Goal: Task Accomplishment & Management: Complete application form

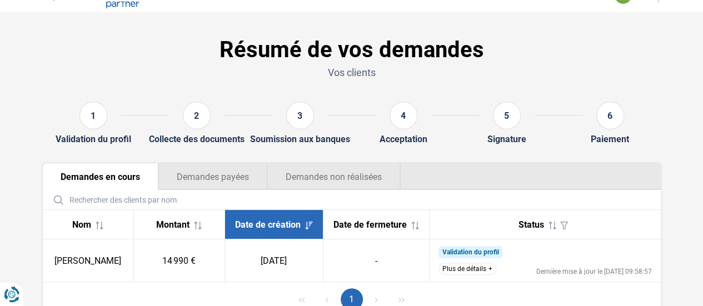
scroll to position [76, 0]
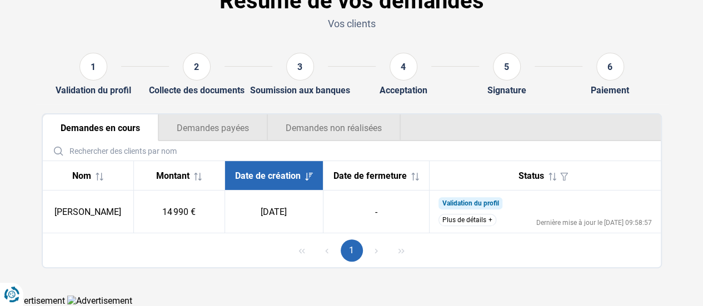
click at [463, 222] on button "Plus de détails" at bounding box center [467, 220] width 58 height 12
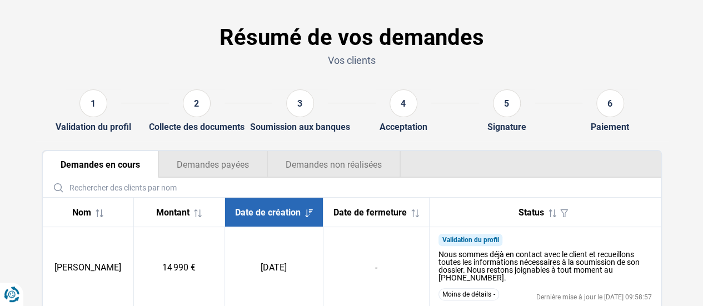
scroll to position [0, 0]
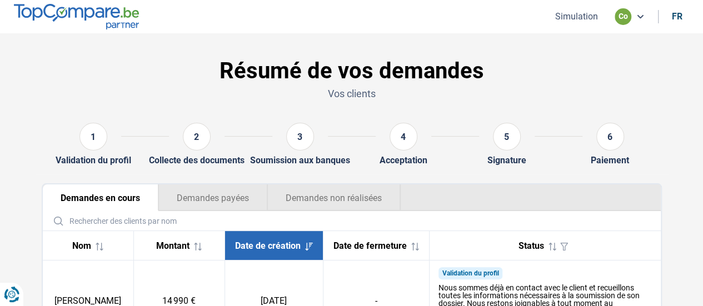
click at [317, 192] on button "Demandes non réalisées" at bounding box center [333, 197] width 133 height 27
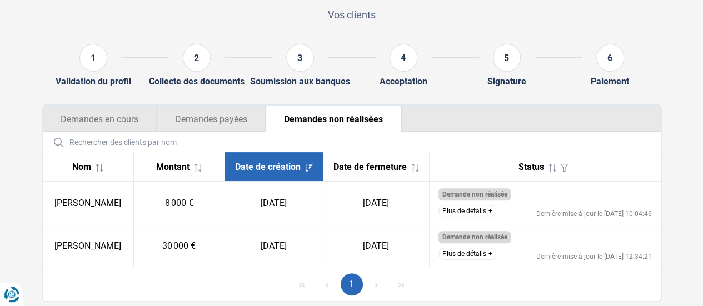
scroll to position [118, 0]
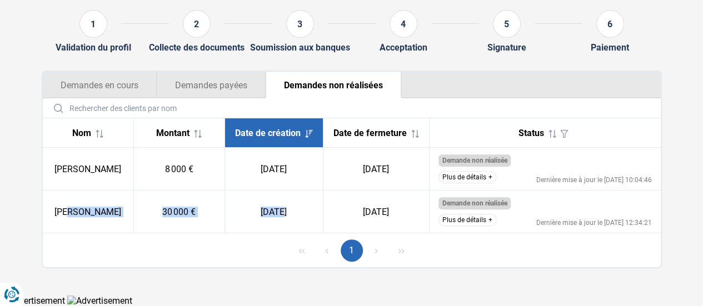
drag, startPoint x: 87, startPoint y: 206, endPoint x: 284, endPoint y: 199, distance: 197.9
click at [283, 199] on tr "Mohammad Alghafari 30 000 € 23/09/2025 24/09/2025 Demande non réalisée Le clien…" at bounding box center [352, 212] width 618 height 43
click at [486, 219] on button "Plus de détails" at bounding box center [467, 220] width 58 height 12
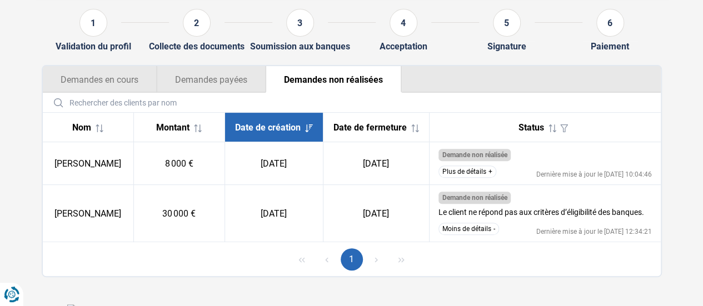
click at [88, 26] on div "1" at bounding box center [93, 23] width 28 height 28
click at [90, 75] on button "Demandes en cours" at bounding box center [100, 79] width 114 height 27
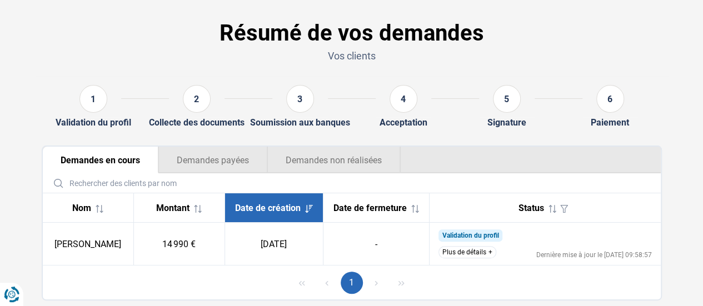
scroll to position [56, 0]
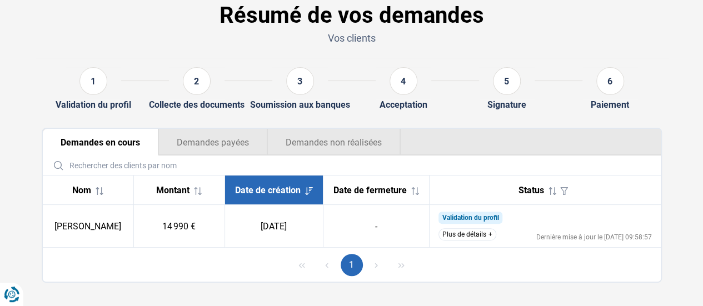
click at [306, 138] on button "Demandes non réalisées" at bounding box center [333, 142] width 133 height 27
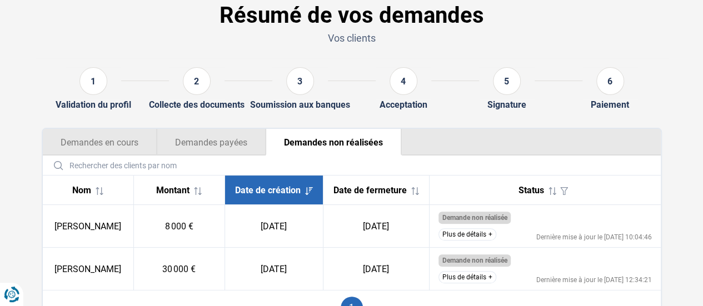
click at [78, 146] on button "Demandes en cours" at bounding box center [100, 142] width 114 height 27
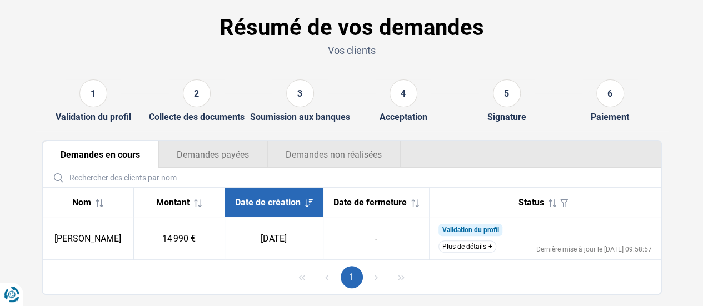
scroll to position [0, 0]
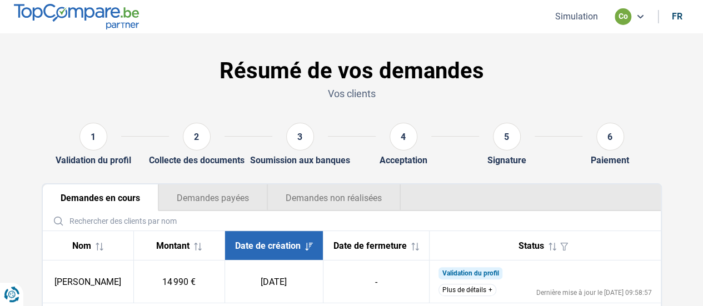
click at [580, 17] on button "Simulation" at bounding box center [576, 17] width 49 height 12
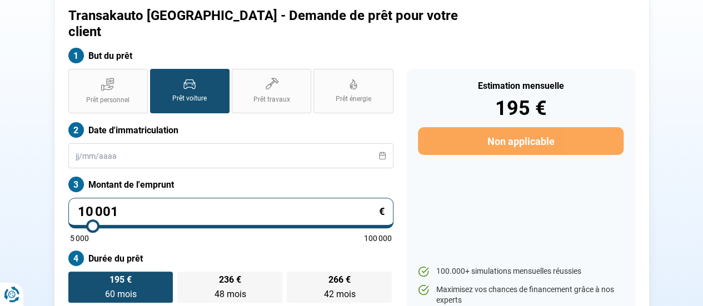
scroll to position [82, 0]
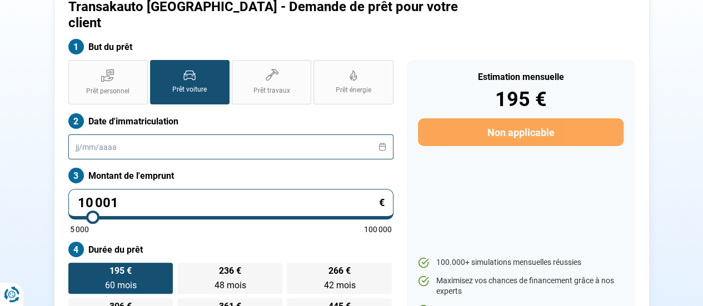
click at [170, 134] on input "text" at bounding box center [230, 146] width 325 height 25
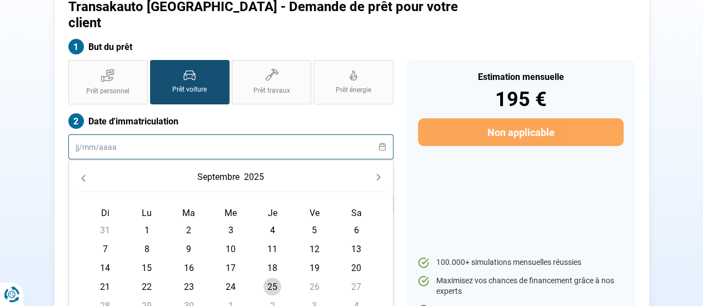
click at [251, 134] on input "text" at bounding box center [230, 146] width 325 height 25
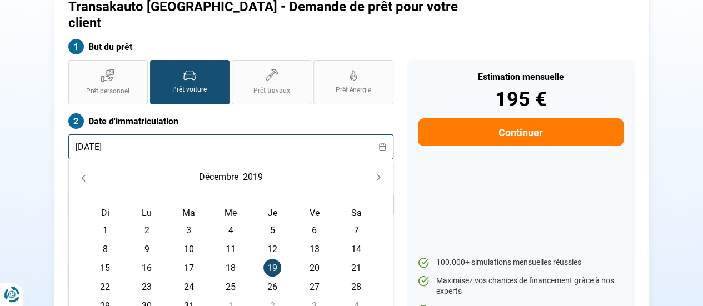
type input "19/12/2019"
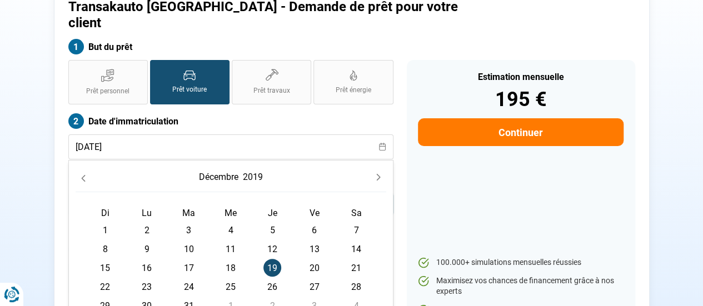
click at [274, 259] on span "19" at bounding box center [272, 268] width 18 height 18
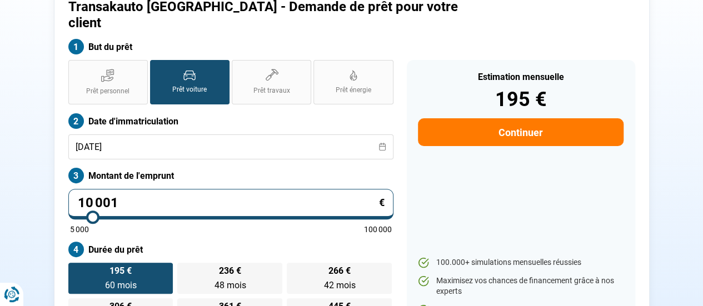
click at [523, 211] on div "Estimation mensuelle 195 € Continuer 100.000+ simulations mensuelles réussies M…" at bounding box center [521, 194] width 228 height 269
click at [175, 196] on div "10 001 € 5 000 100 000" at bounding box center [230, 211] width 325 height 44
type input "10000"
radio input "true"
type input "1 000"
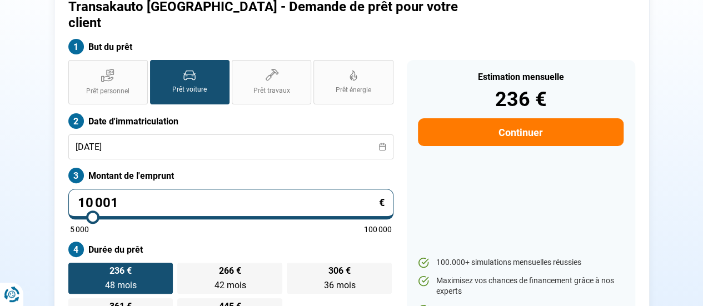
type input "5000"
type input "100"
type input "5000"
type input "10"
type input "5000"
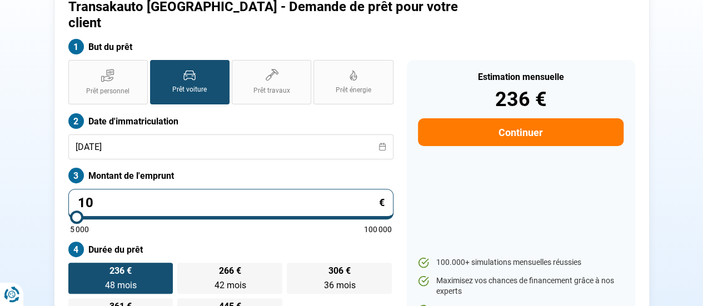
type input "1"
type input "5000"
type input "0"
type input "5000"
type input "5 000"
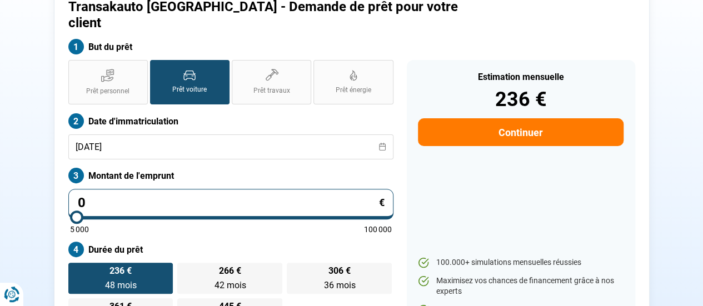
type input "5000"
radio input "true"
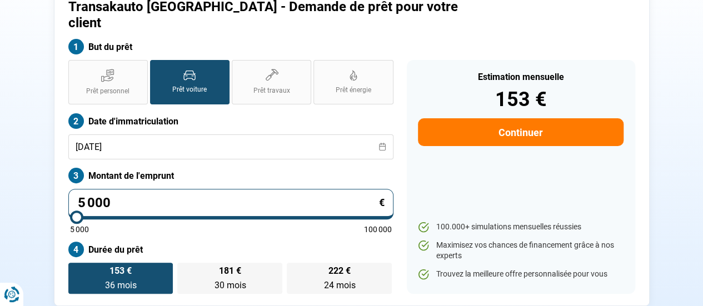
scroll to position [47, 0]
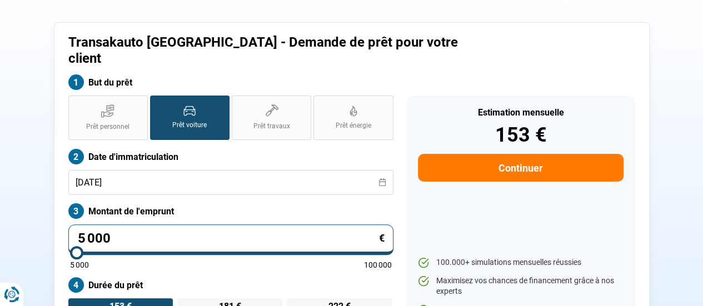
type input "500"
type input "5000"
type input "50"
type input "5000"
type input "5"
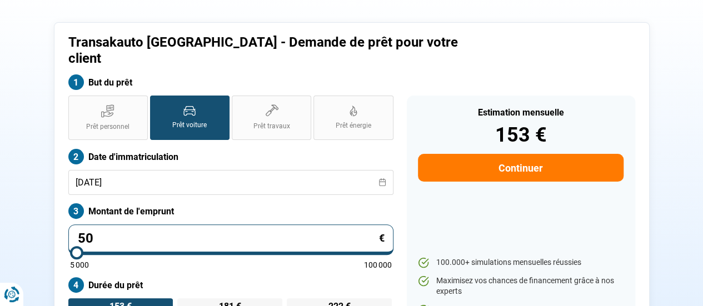
type input "5000"
type input "0"
type input "5000"
type input "2"
type input "5000"
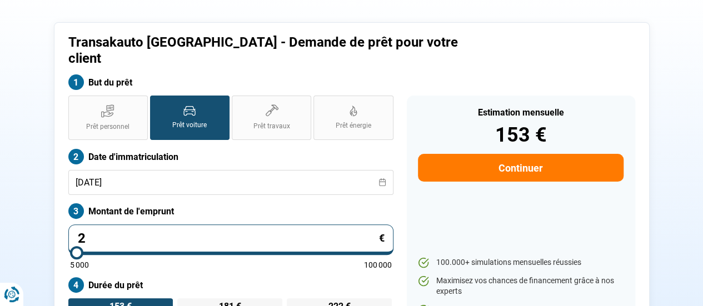
type input "22"
type input "5000"
type input "220"
type input "5000"
type input "2 200"
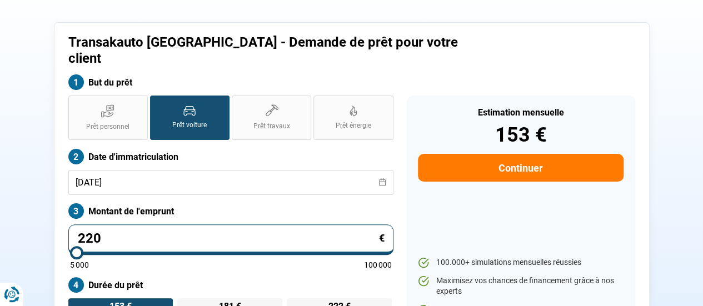
type input "5000"
type input "22 000"
type input "22000"
type input "2 200"
type input "5000"
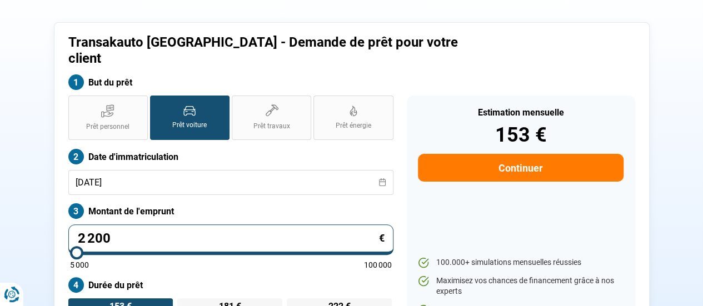
type input "220"
type input "5000"
type input "22"
type input "5000"
type input "2"
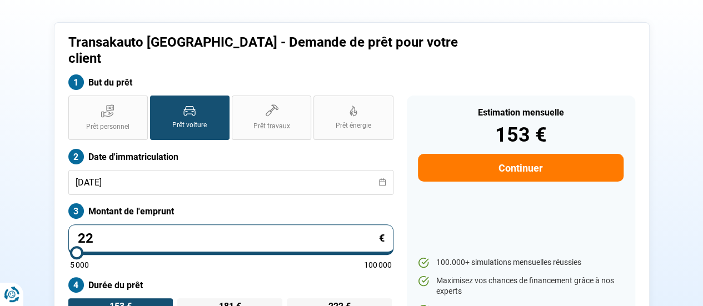
type input "5000"
type input "21"
type input "5000"
type input "219"
type input "5000"
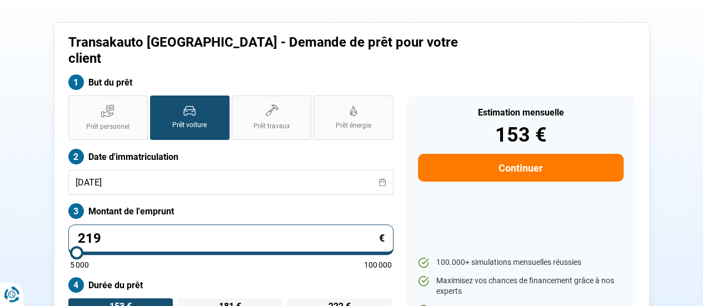
type input "2 199"
type input "5000"
type input "21 990"
type input "22000"
type input "21 990"
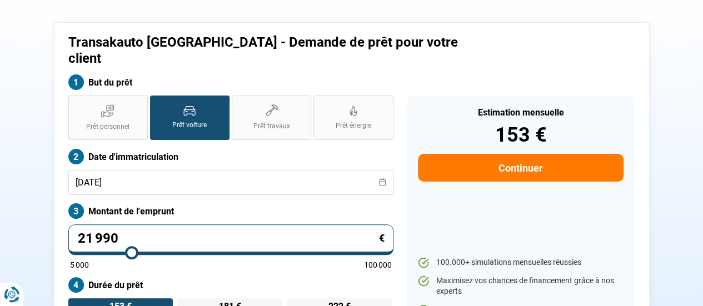
type input "22000"
radio input "false"
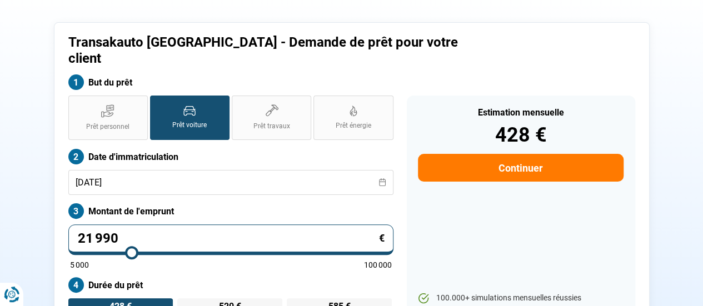
click at [202, 203] on label "Montant de l'emprunt" at bounding box center [230, 211] width 325 height 16
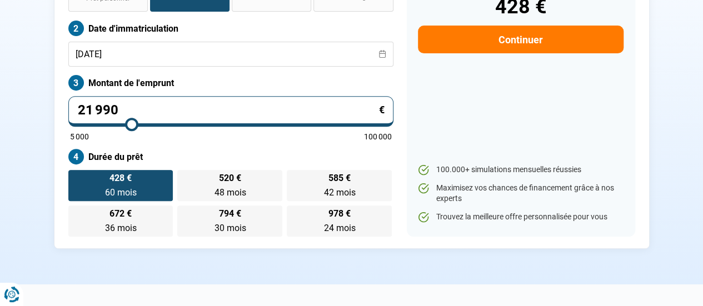
scroll to position [158, 0]
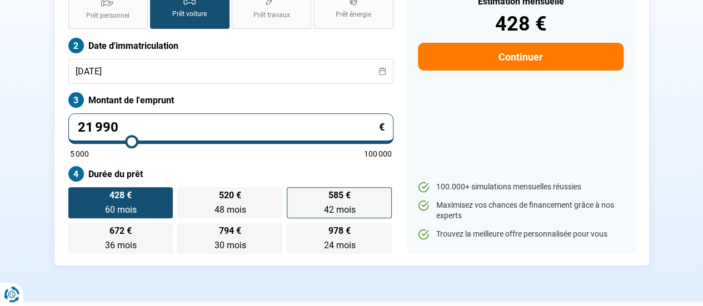
click at [355, 187] on label "585 € 42 mois 42 mois" at bounding box center [339, 202] width 105 height 31
click at [294, 187] on input "585 € 42 mois 42 mois" at bounding box center [290, 190] width 7 height 7
radio input "true"
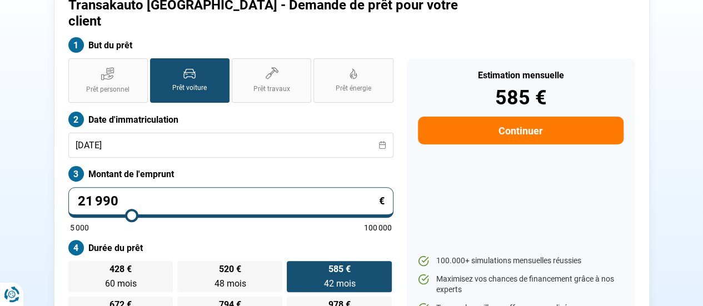
scroll to position [82, 0]
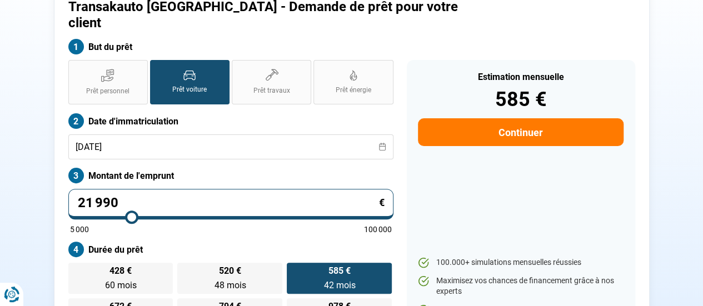
click at [530, 118] on button "Continuer" at bounding box center [520, 132] width 205 height 28
select select "32"
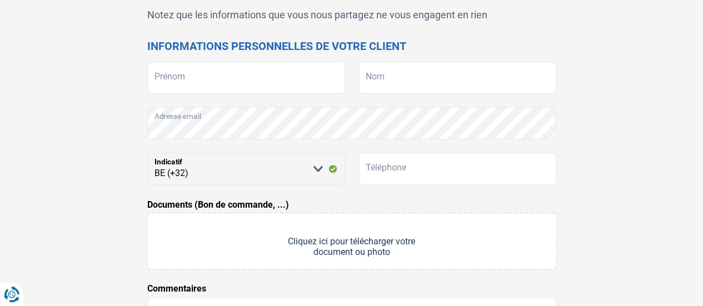
scroll to position [111, 0]
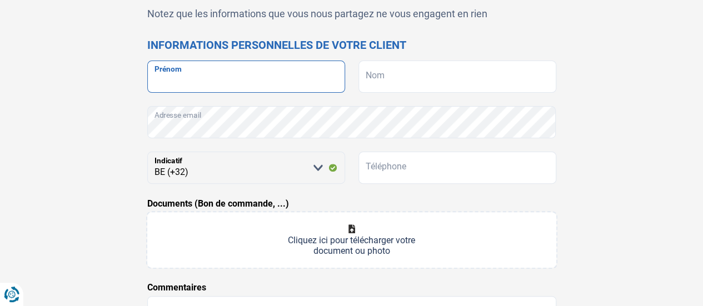
drag, startPoint x: 285, startPoint y: 87, endPoint x: 304, endPoint y: 86, distance: 19.0
click at [285, 87] on input "Prénom" at bounding box center [246, 77] width 198 height 32
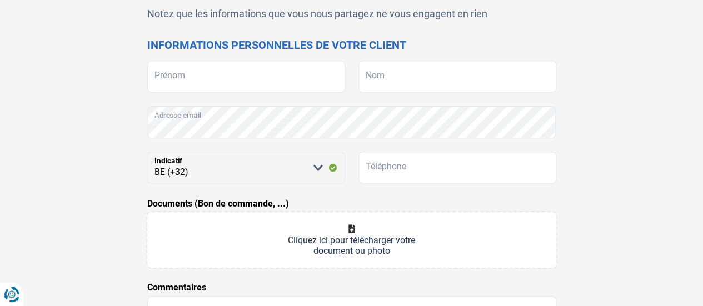
click at [347, 64] on div "Prénom Nom" at bounding box center [351, 77] width 409 height 32
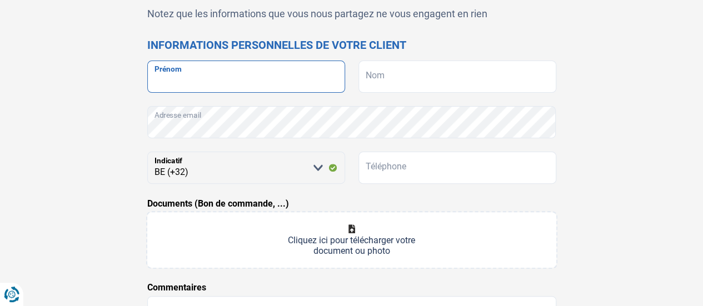
click at [209, 74] on input "Prénom" at bounding box center [246, 77] width 198 height 32
type input "Vasile"
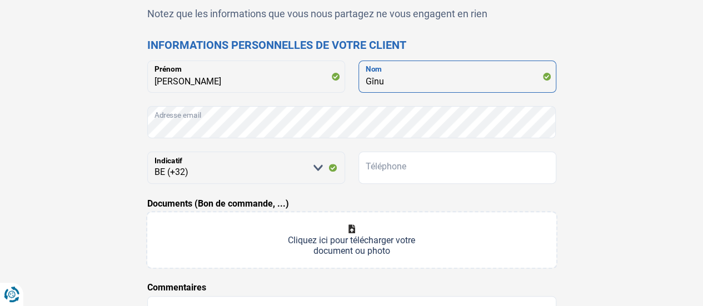
type input "Gînu"
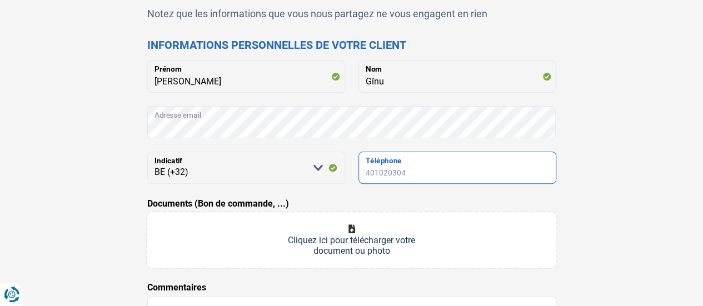
click at [432, 161] on input "Téléphone" at bounding box center [457, 168] width 198 height 32
click at [367, 178] on input "465750048" at bounding box center [457, 168] width 198 height 32
type input "465750048"
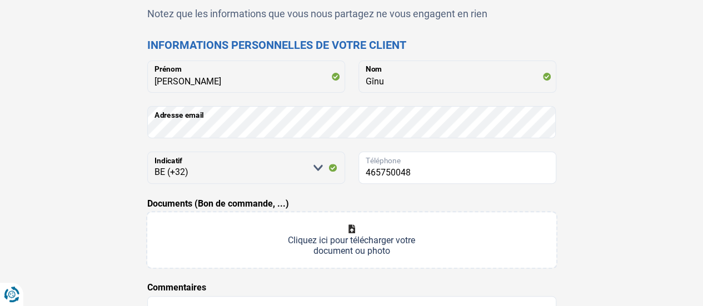
click at [604, 167] on div "Trouvons le meilleur prêt pour votre client Notez que les informations que vous…" at bounding box center [351, 219] width 633 height 540
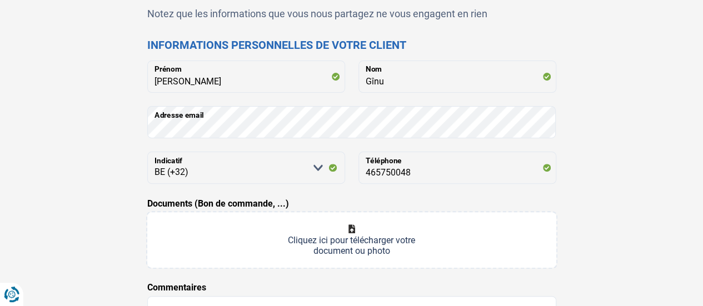
click at [381, 231] on input "Documents (Bon de commande, ...)" at bounding box center [351, 240] width 409 height 56
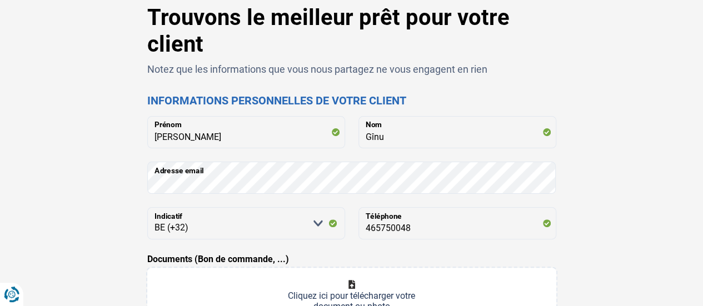
scroll to position [167, 0]
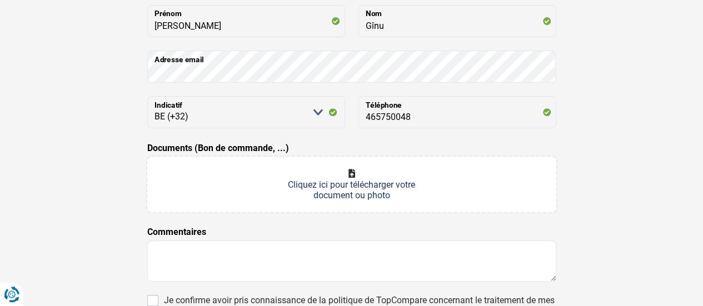
click at [351, 181] on input "Documents (Bon de commande, ...)" at bounding box center [351, 185] width 409 height 56
type input "C:\fakepath\WhatsApp Image 2025-09-25 at 16.10.25.jpeg"
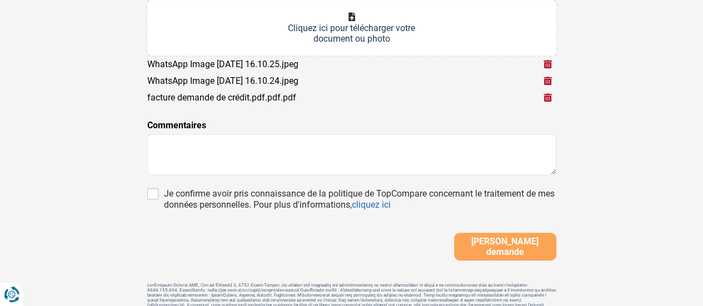
scroll to position [333, 0]
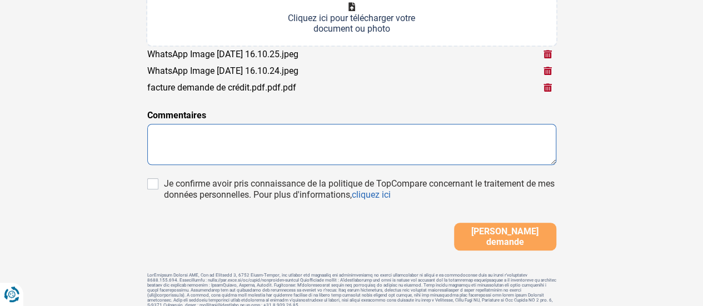
click at [343, 154] on textarea at bounding box center [351, 144] width 409 height 41
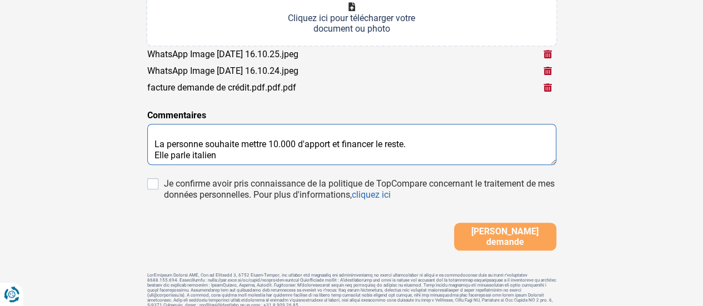
scroll to position [0, 0]
drag, startPoint x: 227, startPoint y: 157, endPoint x: 144, endPoint y: 156, distance: 82.2
click at [144, 156] on div "Trouvons le meilleur prêt pour votre client Notez que les informations que vous…" at bounding box center [352, 22] width 422 height 590
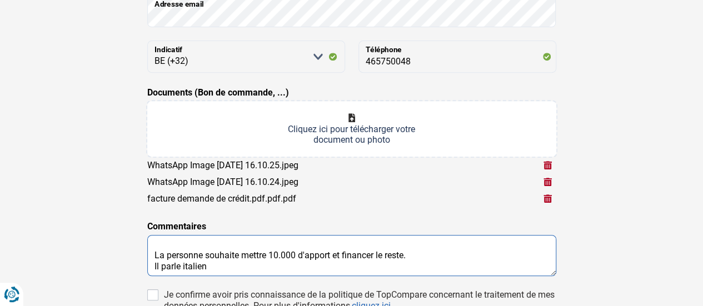
scroll to position [222, 0]
type textarea "La personne souhaite mettre 10.000 d'apport et financer le reste. Il parle ital…"
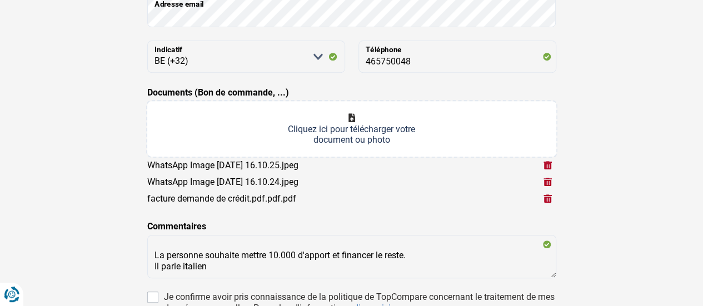
click at [369, 133] on input "Documents (Bon de commande, ...)" at bounding box center [351, 129] width 409 height 56
type input "C:\fakepath\Factura 23.pdf"
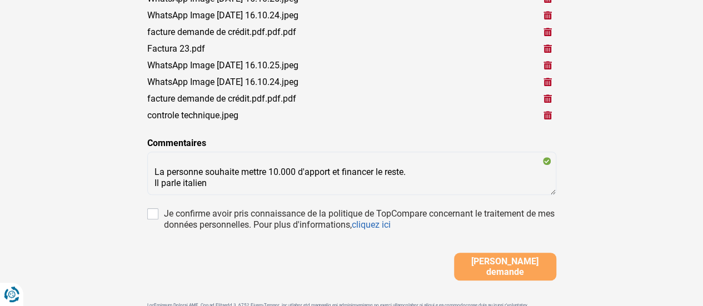
click at [208, 215] on div "Je confirme avoir pris connaissance de la politique de TopCompare concernant le…" at bounding box center [360, 219] width 392 height 22
click at [158, 215] on input "Je confirme avoir pris connaissance de la politique de TopCompare concernant le…" at bounding box center [152, 213] width 11 height 11
checkbox input "true"
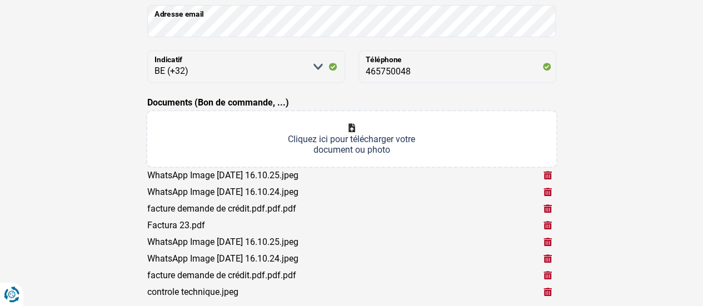
scroll to position [333, 0]
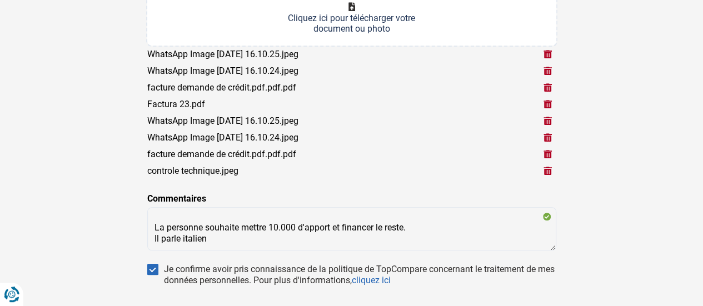
click at [549, 52] on button "button" at bounding box center [547, 54] width 17 height 17
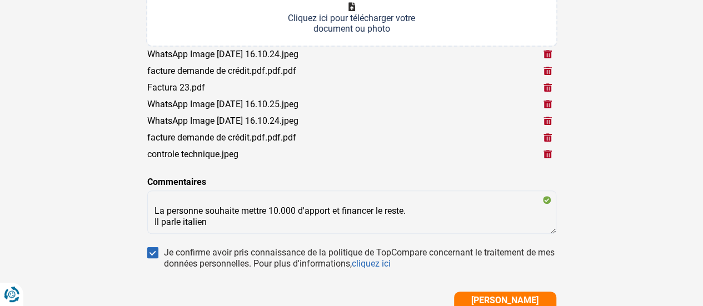
click at [549, 52] on button "button" at bounding box center [547, 54] width 17 height 17
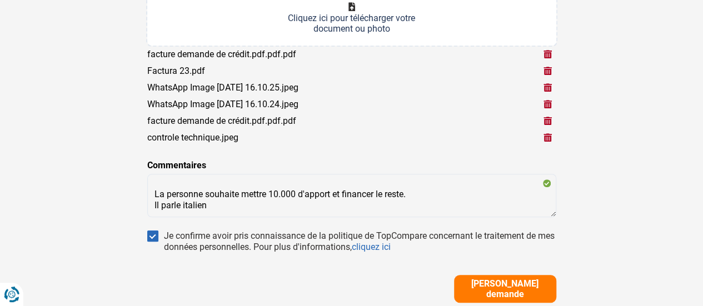
click at [549, 52] on button "button" at bounding box center [547, 54] width 17 height 17
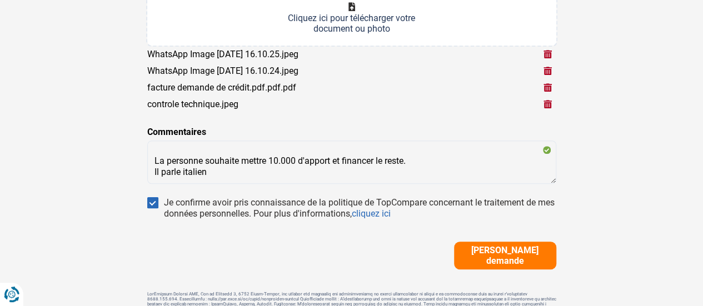
click at [550, 52] on button "button" at bounding box center [547, 54] width 17 height 17
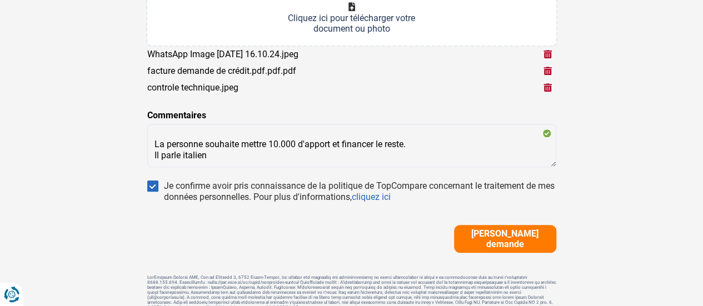
click at [550, 52] on button "button" at bounding box center [547, 54] width 17 height 17
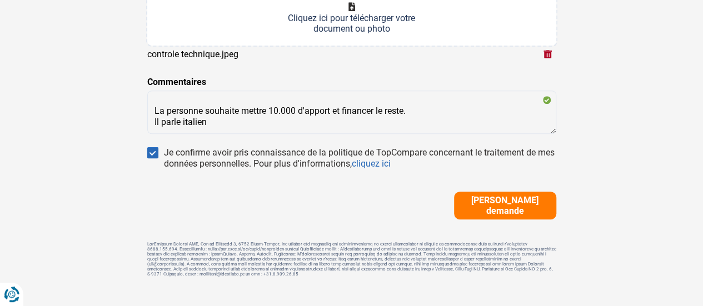
click at [550, 52] on button "button" at bounding box center [547, 54] width 17 height 17
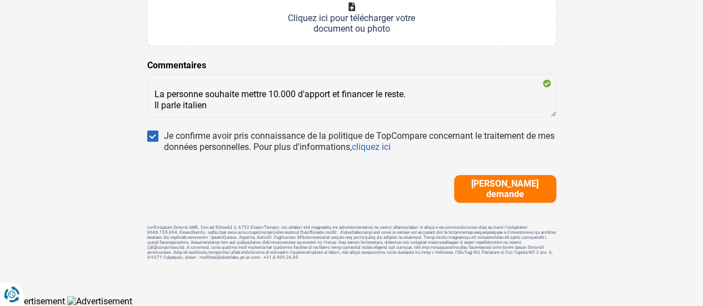
click at [471, 32] on input "Documents (Bon de commande, ...)" at bounding box center [351, 18] width 409 height 56
type input "C:\fakepath\Factura 23.pdf"
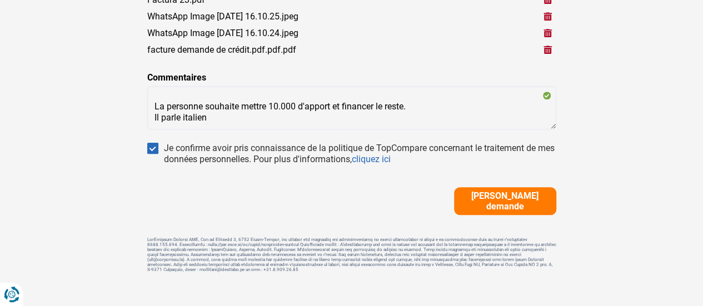
scroll to position [389, 0]
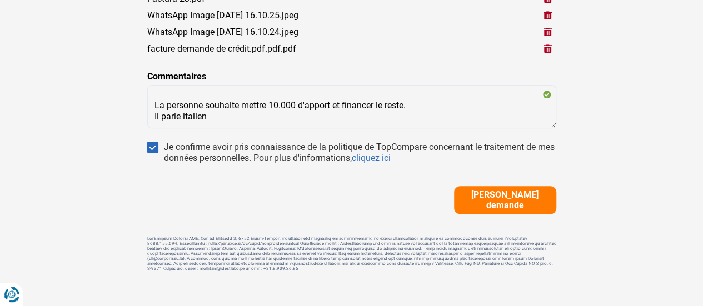
click at [514, 208] on button "Soumettre demande" at bounding box center [505, 200] width 102 height 28
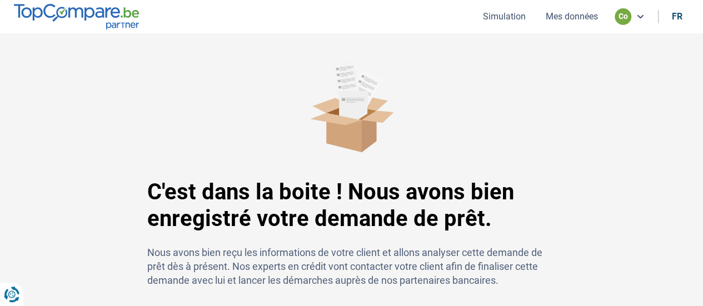
click at [564, 13] on button "Mes données" at bounding box center [571, 17] width 59 height 12
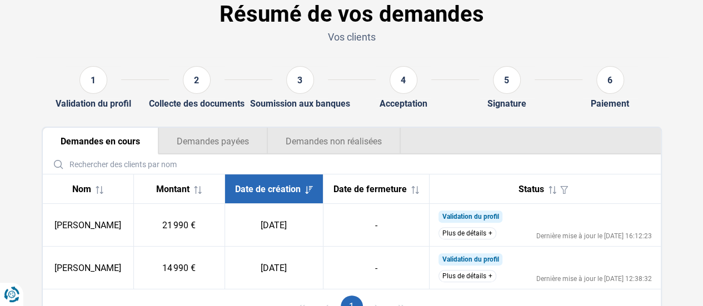
scroll to position [118, 0]
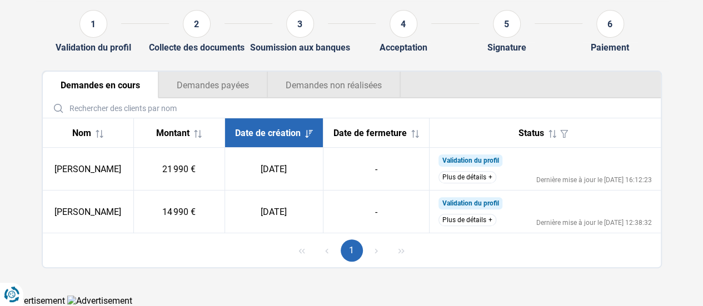
drag, startPoint x: 506, startPoint y: 223, endPoint x: 477, endPoint y: 222, distance: 29.5
click at [506, 224] on div "Plus de détails Dernière mise à jour le 25/09/2025 12:38:32" at bounding box center [544, 220] width 213 height 12
click at [476, 225] on button "Plus de détails" at bounding box center [467, 220] width 58 height 12
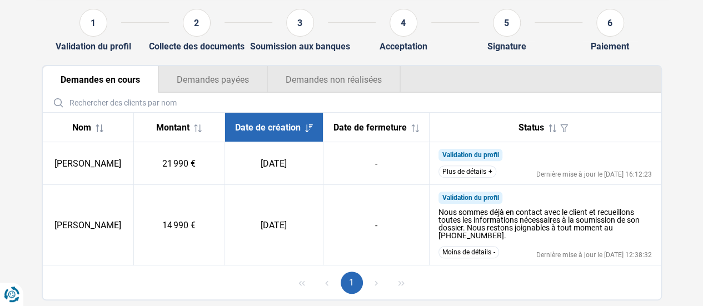
click at [478, 178] on button "Plus de détails" at bounding box center [467, 172] width 58 height 12
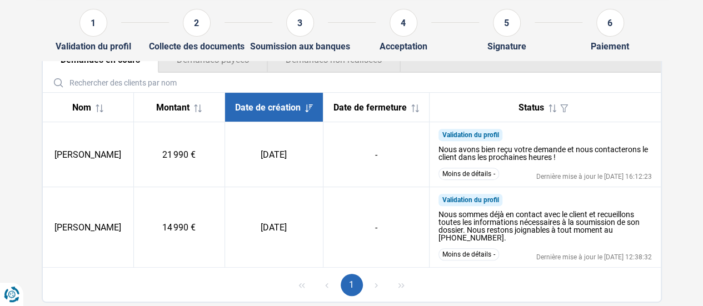
scroll to position [67, 0]
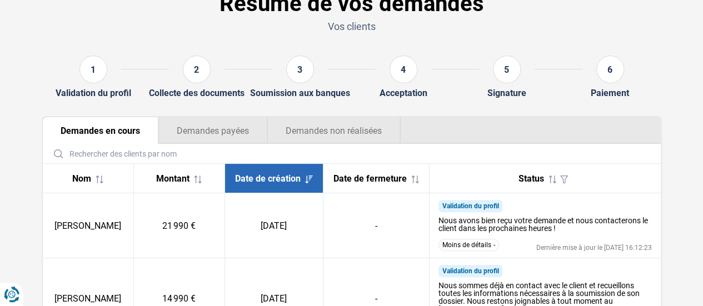
click at [364, 122] on button "Demandes non réalisées" at bounding box center [333, 130] width 133 height 27
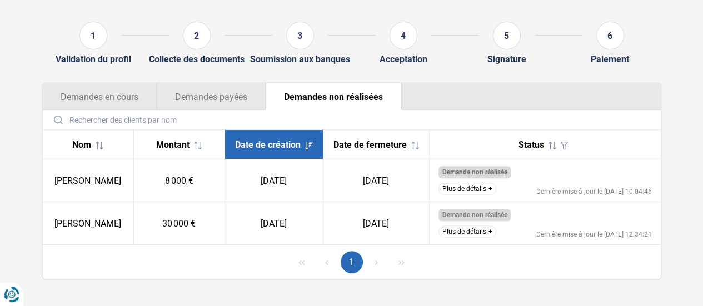
scroll to position [118, 0]
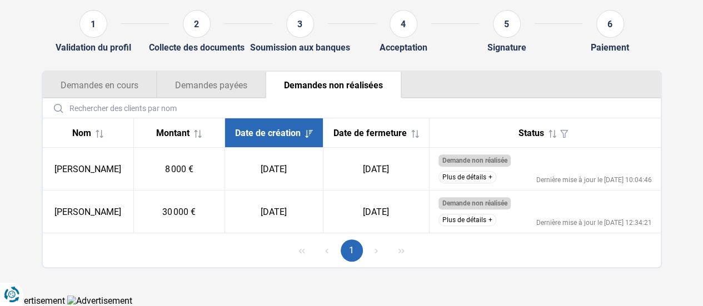
click at [475, 175] on button "Plus de détails" at bounding box center [467, 177] width 58 height 12
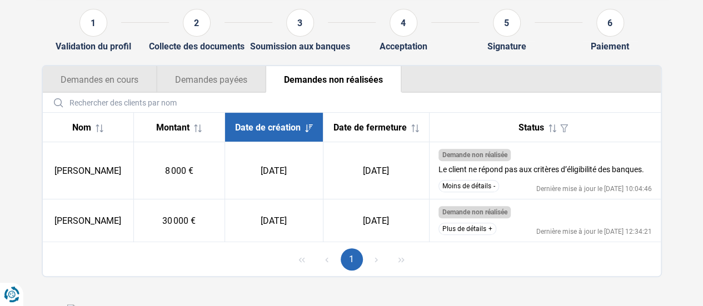
click at [472, 185] on td "Demande non réalisée Le client ne répond pas aux critères d’éligibilité des ban…" at bounding box center [544, 170] width 231 height 57
click at [471, 188] on button "Moins de détails" at bounding box center [468, 186] width 61 height 12
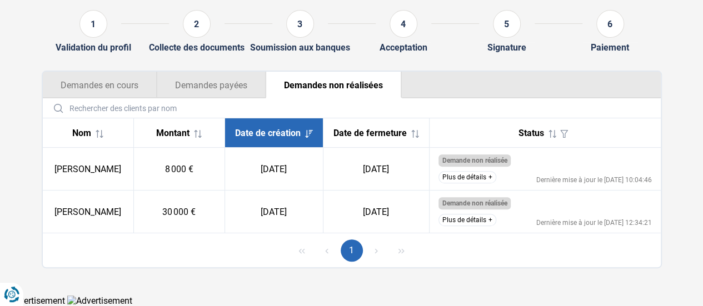
click at [213, 78] on button "Demandes payées" at bounding box center [211, 85] width 109 height 27
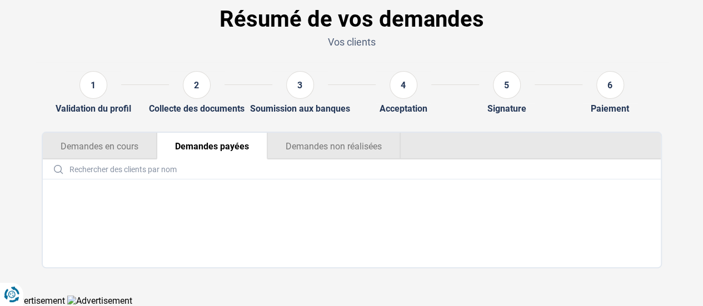
scroll to position [51, 0]
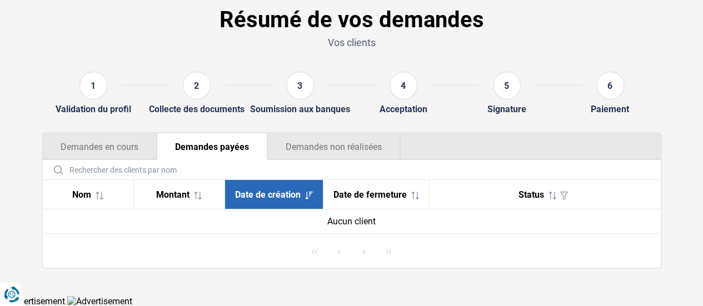
click at [97, 156] on button "Demandes en cours" at bounding box center [100, 146] width 114 height 27
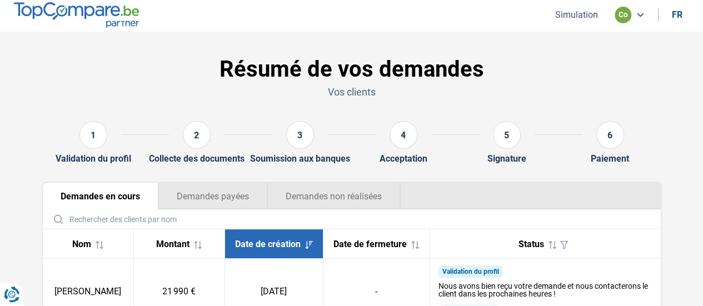
scroll to position [0, 0]
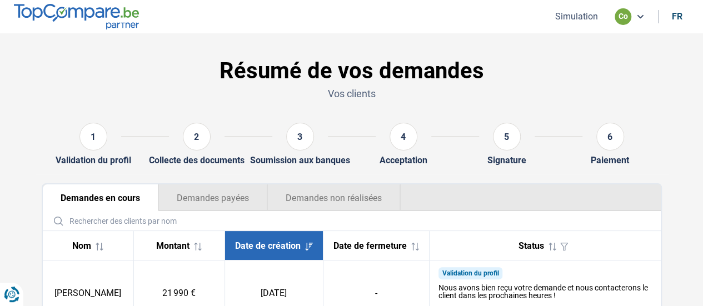
click at [371, 209] on button "Demandes non réalisées" at bounding box center [333, 197] width 133 height 27
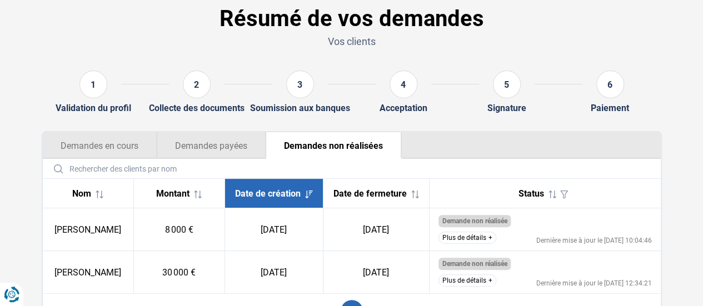
scroll to position [111, 0]
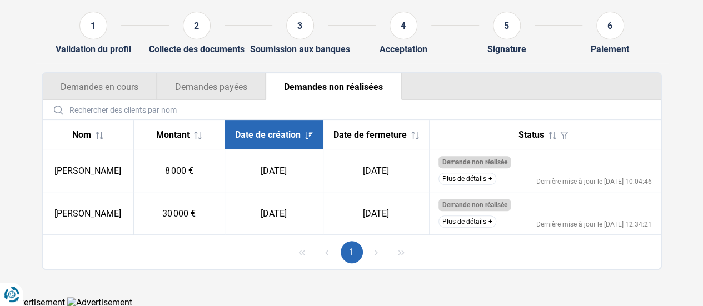
click at [467, 223] on button "Plus de détails" at bounding box center [467, 222] width 58 height 12
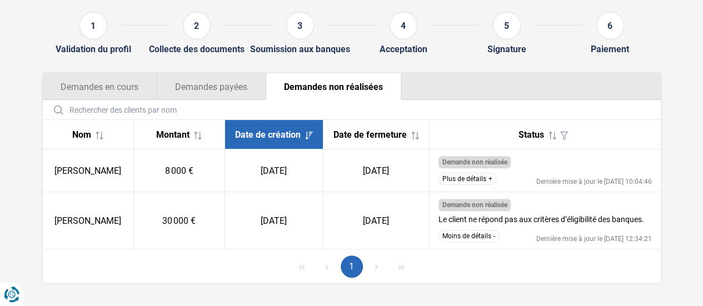
drag, startPoint x: 468, startPoint y: 183, endPoint x: 524, endPoint y: 197, distance: 57.9
click at [469, 182] on button "Plus de détails" at bounding box center [467, 179] width 58 height 12
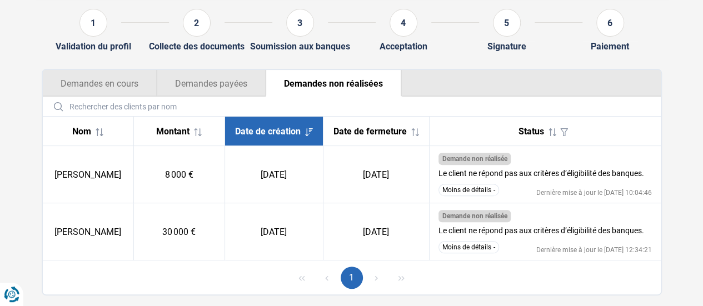
scroll to position [92, 0]
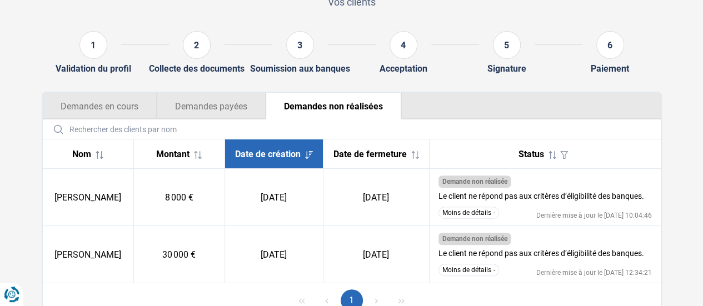
click at [123, 106] on button "Demandes en cours" at bounding box center [100, 106] width 114 height 27
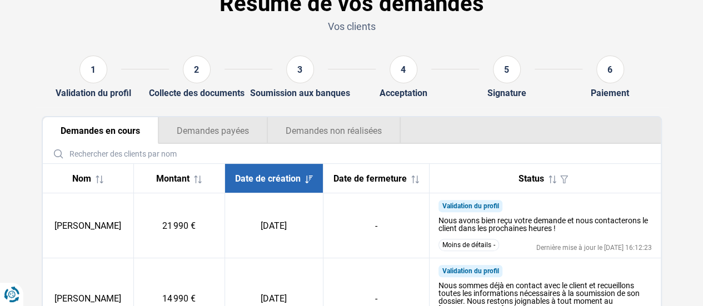
click at [327, 119] on button "Demandes non réalisées" at bounding box center [333, 130] width 133 height 27
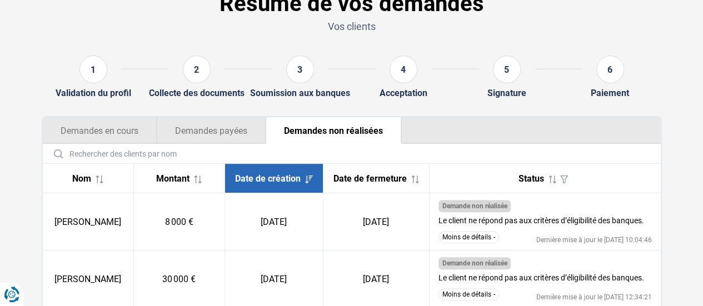
click at [237, 122] on button "Demandes payées" at bounding box center [211, 130] width 109 height 27
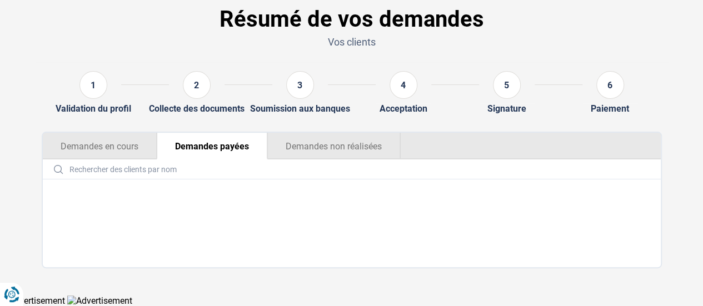
scroll to position [51, 0]
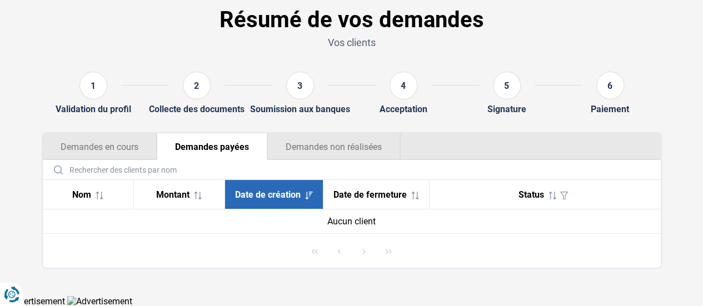
click at [121, 128] on div "Résumé de vos demandes Vos clients 1 Validation du profil 2 Collecte des docume…" at bounding box center [351, 133] width 633 height 271
click at [111, 145] on button "Demandes en cours" at bounding box center [100, 146] width 114 height 27
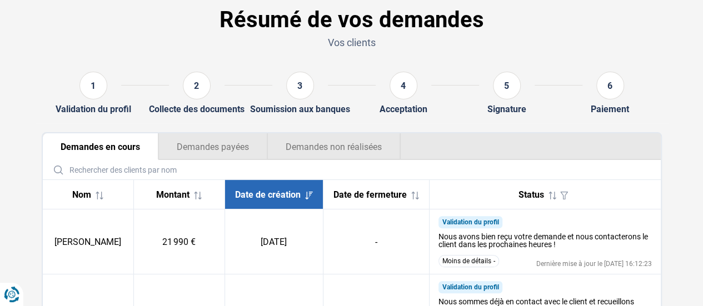
click at [303, 141] on button "Demandes non réalisées" at bounding box center [333, 146] width 133 height 27
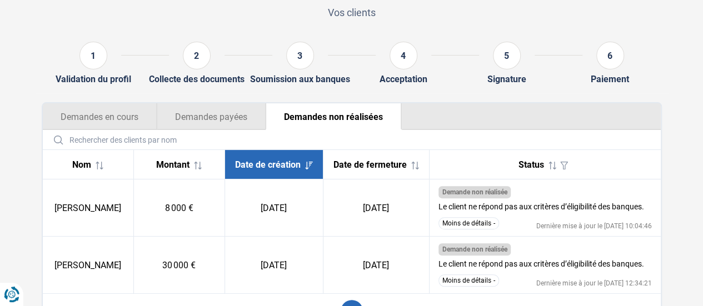
scroll to position [107, 0]
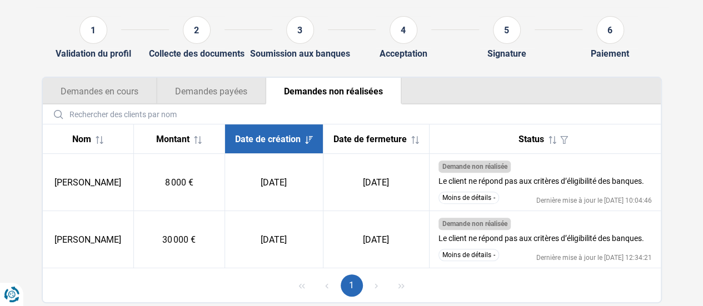
click at [121, 103] on button "Demandes en cours" at bounding box center [100, 91] width 114 height 27
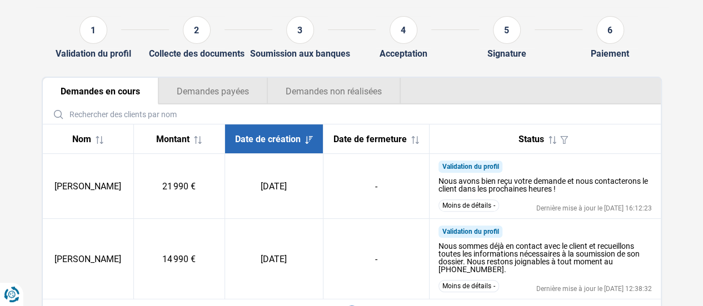
click at [308, 90] on button "Demandes non réalisées" at bounding box center [333, 91] width 133 height 27
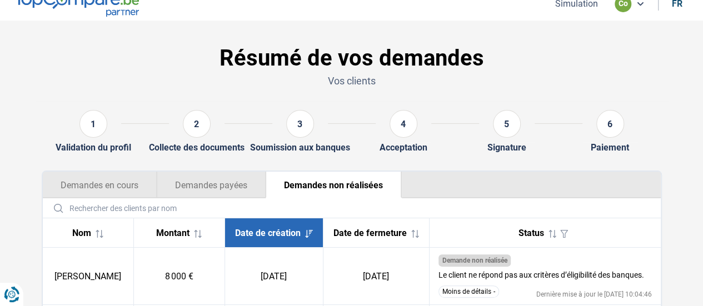
scroll to position [0, 0]
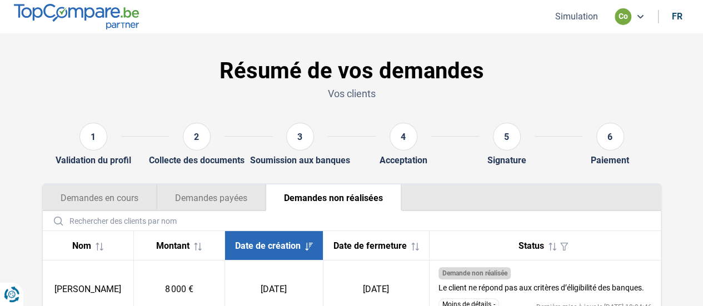
click at [579, 8] on ul "Simulation co fr" at bounding box center [617, 16] width 144 height 17
drag, startPoint x: 575, startPoint y: 16, endPoint x: 522, endPoint y: 74, distance: 78.2
click at [575, 17] on button "Simulation" at bounding box center [576, 17] width 49 height 12
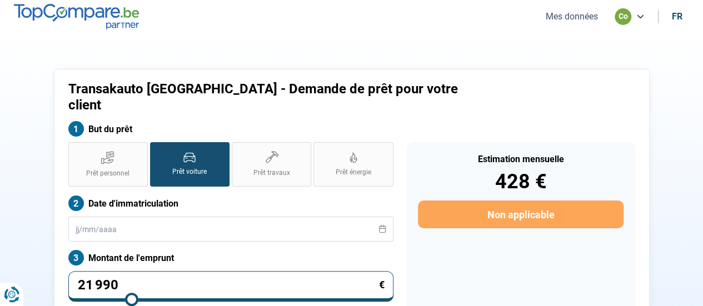
click at [576, 23] on ul "Mes données co fr" at bounding box center [612, 16] width 153 height 17
click at [574, 18] on button "Mes données" at bounding box center [571, 17] width 59 height 12
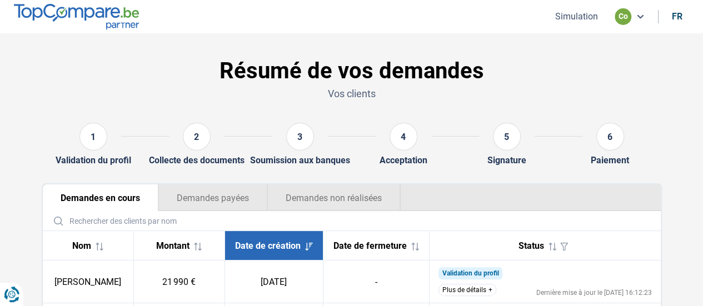
click at [351, 196] on button "Demandes non réalisées" at bounding box center [333, 197] width 133 height 27
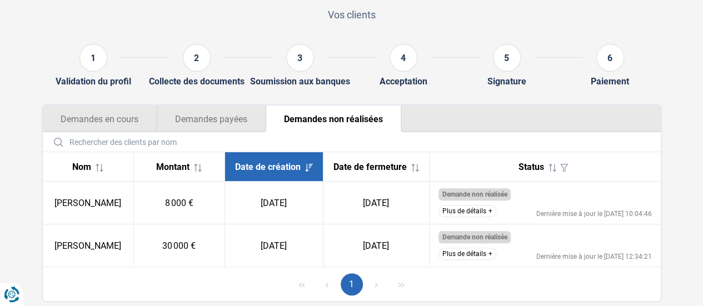
scroll to position [118, 0]
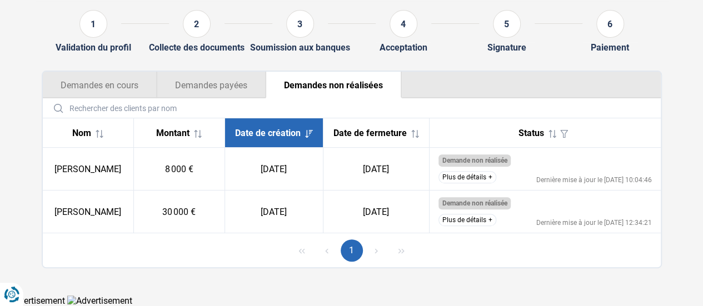
click at [456, 177] on button "Plus de détails" at bounding box center [467, 177] width 58 height 12
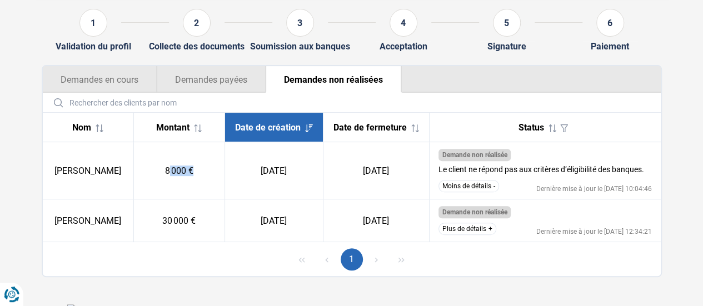
drag, startPoint x: 179, startPoint y: 178, endPoint x: 204, endPoint y: 176, distance: 25.6
click at [204, 176] on td "8 000 €" at bounding box center [178, 170] width 91 height 57
click at [209, 176] on td "8 000 €" at bounding box center [178, 170] width 91 height 57
click at [204, 177] on td "8 000 €" at bounding box center [178, 170] width 91 height 57
click at [138, 72] on button "Demandes en cours" at bounding box center [100, 79] width 114 height 27
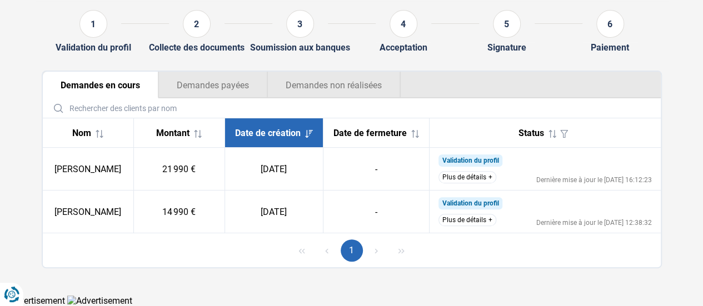
click at [386, 79] on button "Demandes non réalisées" at bounding box center [333, 85] width 133 height 27
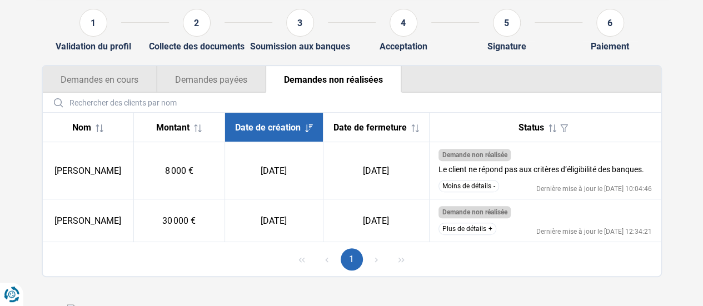
drag, startPoint x: 67, startPoint y: 183, endPoint x: 132, endPoint y: 181, distance: 65.6
click at [132, 181] on td "[PERSON_NAME]" at bounding box center [88, 170] width 91 height 57
click at [132, 182] on td "[PERSON_NAME]" at bounding box center [88, 170] width 91 height 57
click at [74, 84] on button "Demandes en cours" at bounding box center [100, 79] width 114 height 27
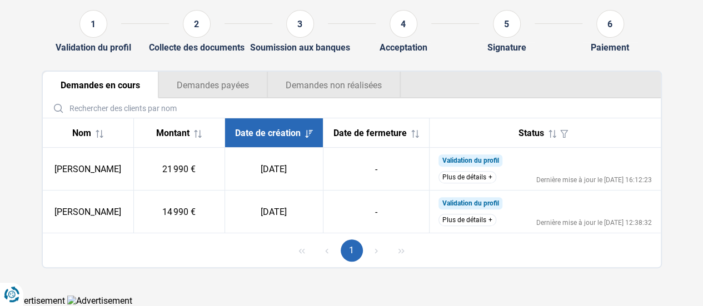
click at [310, 74] on button "Demandes non réalisées" at bounding box center [333, 85] width 133 height 27
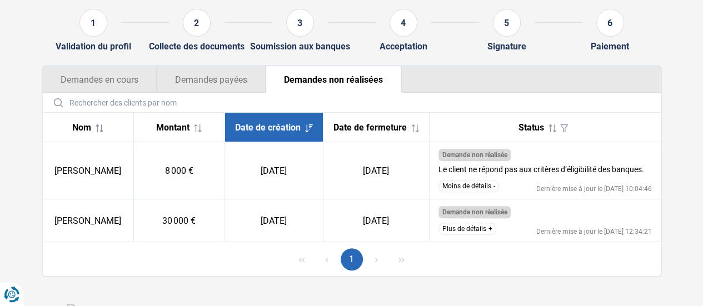
click at [458, 235] on button "Plus de détails" at bounding box center [467, 229] width 58 height 12
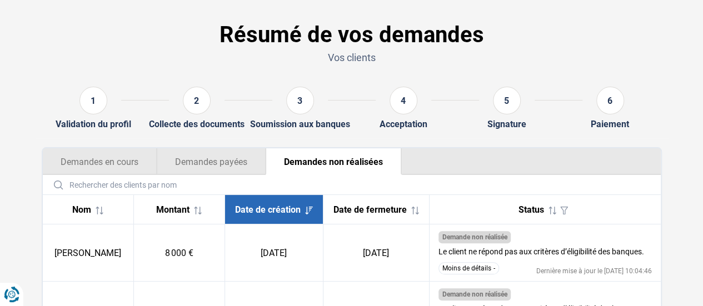
scroll to position [147, 0]
drag, startPoint x: 126, startPoint y: 153, endPoint x: 193, endPoint y: 157, distance: 67.4
click at [126, 152] on button "Demandes en cours" at bounding box center [100, 161] width 114 height 27
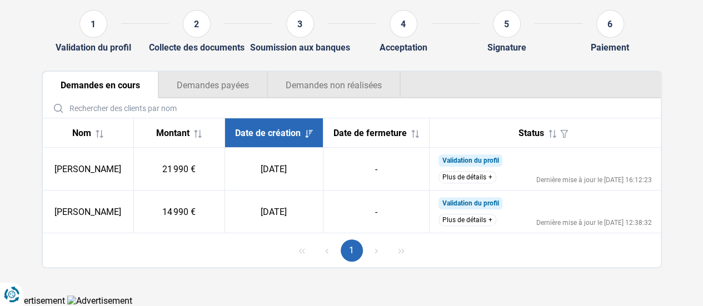
scroll to position [118, 0]
click at [484, 221] on button "Plus de détails" at bounding box center [467, 220] width 58 height 12
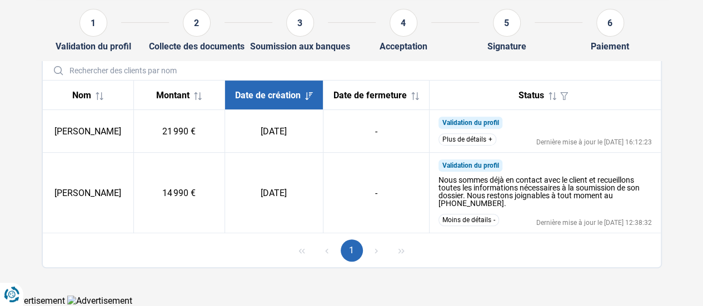
scroll to position [156, 0]
drag, startPoint x: 72, startPoint y: 187, endPoint x: 153, endPoint y: 187, distance: 81.1
click at [153, 187] on tr "Jose Fernandez El Mhail 14 990 € 24/09/2025 - Validation du profil Nous sommes …" at bounding box center [352, 193] width 618 height 81
click at [253, 212] on td "[DATE]" at bounding box center [273, 193] width 98 height 81
click at [478, 226] on button "Moins de détails" at bounding box center [468, 220] width 61 height 12
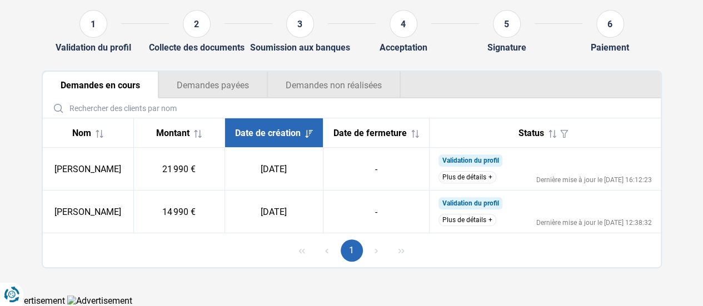
click at [480, 223] on button "Plus de détails" at bounding box center [467, 220] width 58 height 12
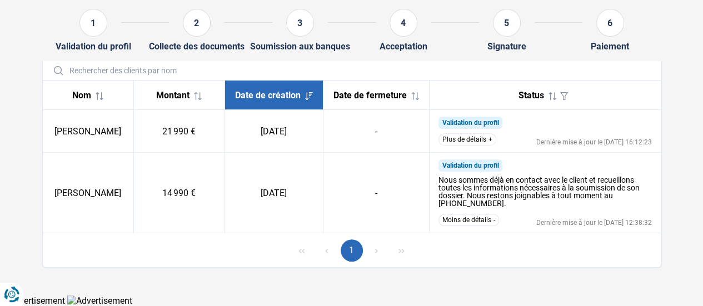
click at [349, 245] on button "1" at bounding box center [352, 250] width 22 height 22
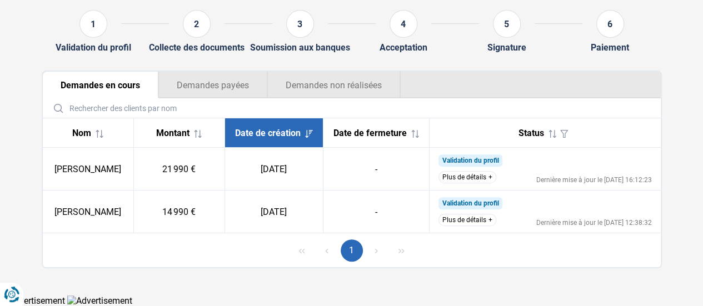
scroll to position [118, 0]
click at [318, 216] on td "[DATE]" at bounding box center [273, 212] width 98 height 43
click at [472, 229] on td "Validation du profil Nous sommes déjà en contact avec le client et recueillons …" at bounding box center [544, 212] width 231 height 43
click at [473, 221] on button "Plus de détails" at bounding box center [467, 220] width 58 height 12
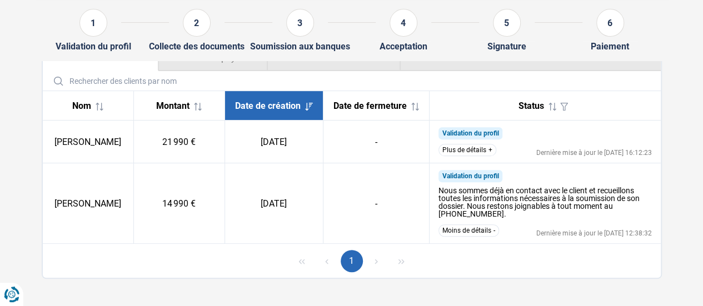
scroll to position [156, 0]
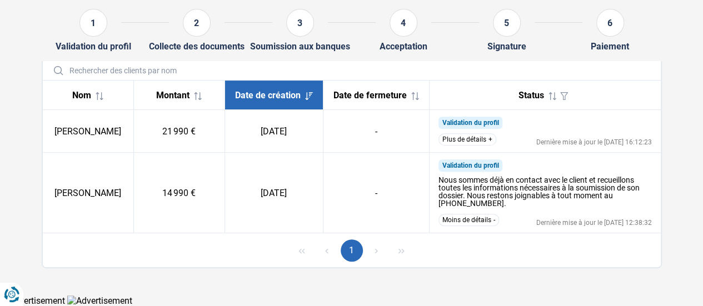
drag, startPoint x: 56, startPoint y: 186, endPoint x: 142, endPoint y: 207, distance: 88.1
click at [134, 207] on td "[PERSON_NAME]" at bounding box center [88, 193] width 91 height 81
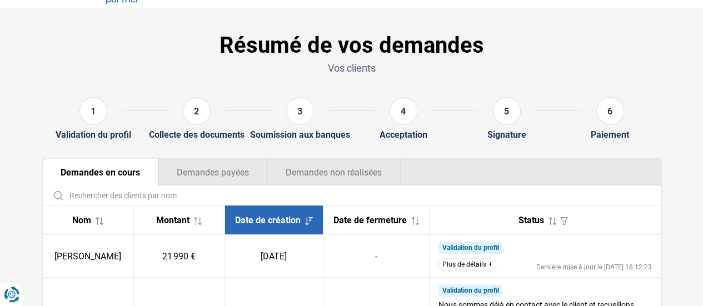
scroll to position [0, 0]
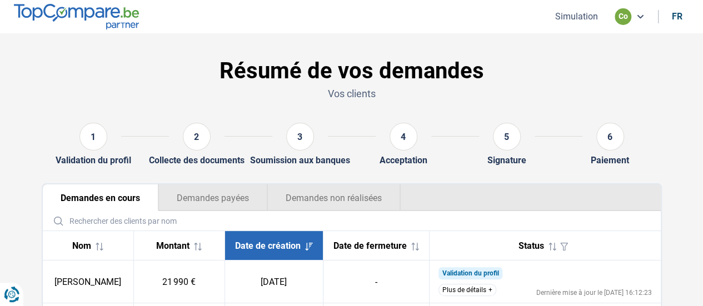
click at [591, 16] on button "Simulation" at bounding box center [576, 17] width 49 height 12
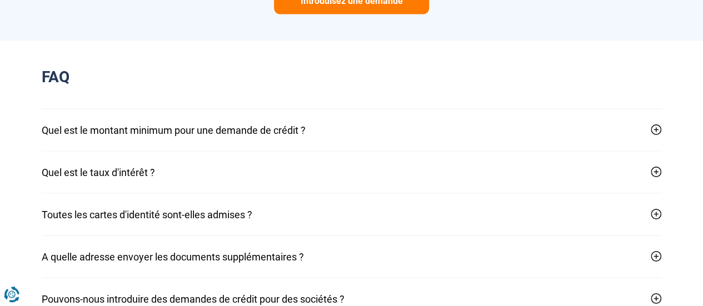
scroll to position [1151, 0]
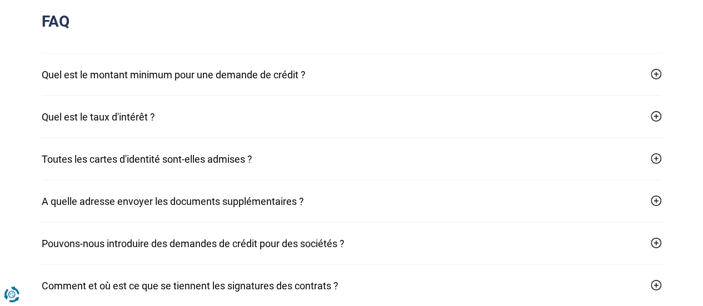
click at [194, 181] on button "A quelle adresse envoyer les documents supplémentaires ?" at bounding box center [352, 202] width 620 height 42
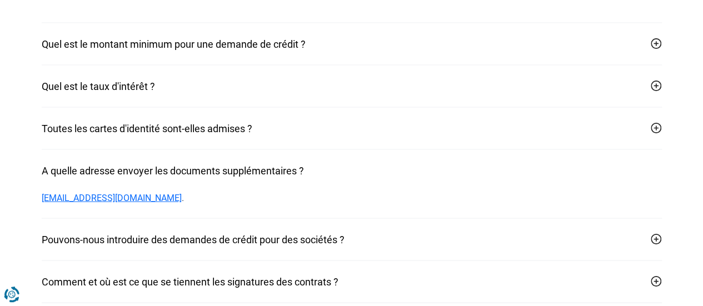
scroll to position [1207, 0]
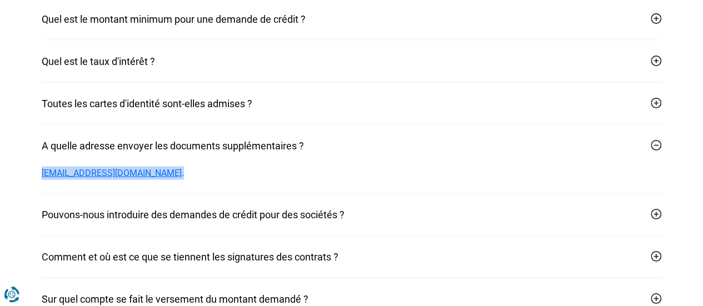
drag, startPoint x: 29, startPoint y: 156, endPoint x: 127, endPoint y: 154, distance: 98.3
click at [127, 154] on section "FAQ Quel est le montant minimum pour une demande de crédit ? 5 000 €. Quel est …" at bounding box center [351, 286] width 703 height 712
drag, startPoint x: 100, startPoint y: 165, endPoint x: 67, endPoint y: 163, distance: 33.4
click at [101, 167] on div "pret@topcompare.be ." at bounding box center [352, 180] width 620 height 27
click at [36, 157] on div "Quel est le montant minimum pour une demande de crédit ? 5 000 €. Quel est le t…" at bounding box center [351, 307] width 633 height 618
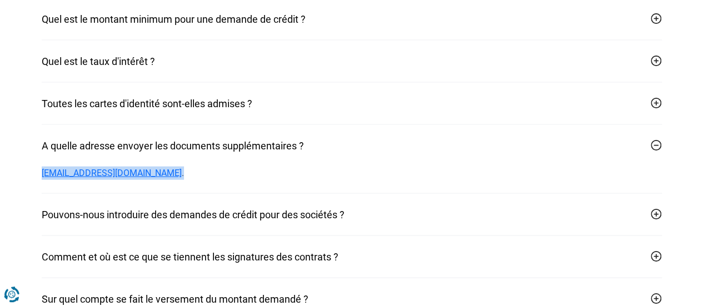
click at [37, 157] on div "Quel est le montant minimum pour une demande de crédit ? 5 000 €. Quel est le t…" at bounding box center [351, 307] width 633 height 618
drag, startPoint x: 39, startPoint y: 157, endPoint x: 197, endPoint y: 156, distance: 158.3
click at [123, 153] on div "Quel est le montant minimum pour une demande de crédit ? 5 000 €. Quel est le t…" at bounding box center [351, 307] width 633 height 618
copy link "pret@topcompare.be"
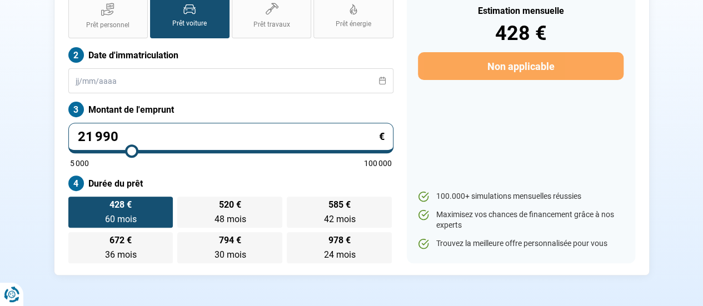
scroll to position [0, 0]
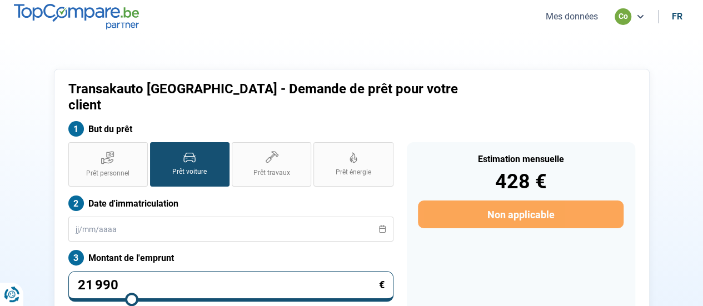
click at [574, 25] on nav "Mes données co fr" at bounding box center [351, 16] width 703 height 33
click at [578, 18] on button "Mes données" at bounding box center [571, 17] width 59 height 12
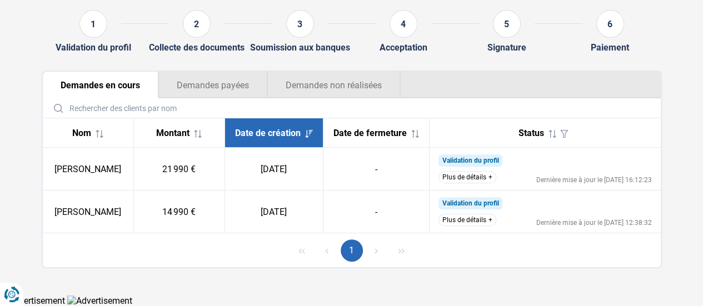
scroll to position [118, 0]
drag, startPoint x: 58, startPoint y: 169, endPoint x: 128, endPoint y: 173, distance: 70.1
click at [128, 173] on td "[PERSON_NAME]" at bounding box center [88, 169] width 91 height 43
click at [102, 171] on td "[PERSON_NAME]" at bounding box center [88, 169] width 91 height 43
click at [477, 174] on button "Plus de détails" at bounding box center [467, 177] width 58 height 12
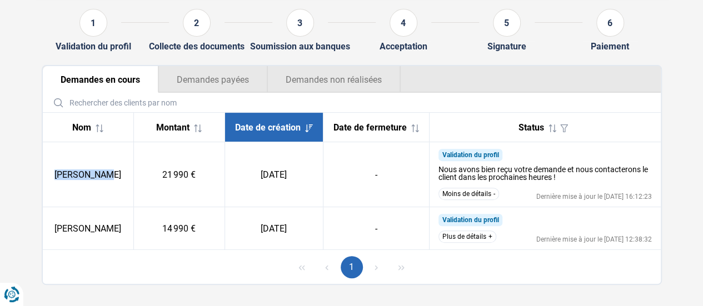
drag, startPoint x: 69, startPoint y: 175, endPoint x: 140, endPoint y: 176, distance: 71.1
click at [134, 176] on td "[PERSON_NAME]" at bounding box center [88, 174] width 91 height 65
click at [134, 177] on td "[PERSON_NAME]" at bounding box center [88, 174] width 91 height 65
drag, startPoint x: 77, startPoint y: 184, endPoint x: 130, endPoint y: 183, distance: 53.3
click at [130, 183] on td "[PERSON_NAME]" at bounding box center [88, 174] width 91 height 65
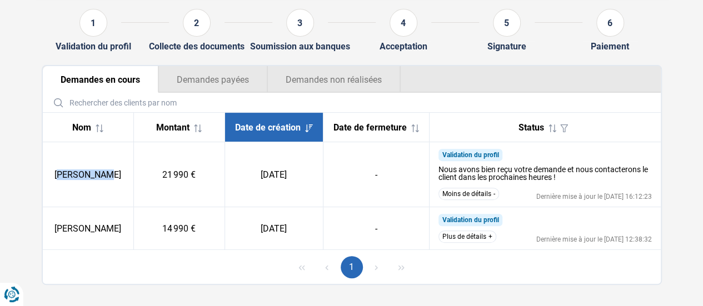
click at [129, 183] on td "[PERSON_NAME]" at bounding box center [88, 174] width 91 height 65
click at [306, 73] on button "Demandes non réalisées" at bounding box center [333, 79] width 133 height 27
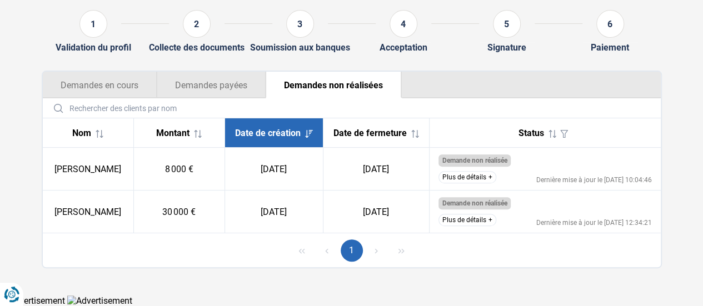
click at [114, 78] on button "Demandes en cours" at bounding box center [100, 85] width 114 height 27
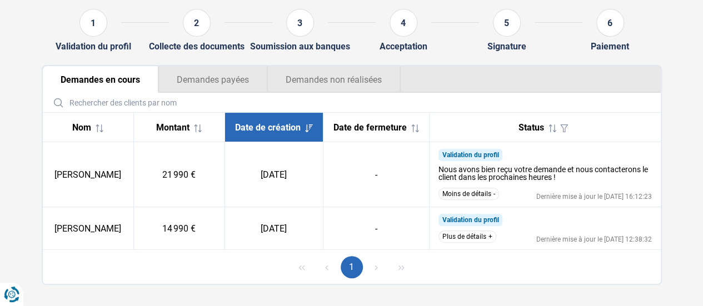
click at [339, 79] on button "Demandes non réalisées" at bounding box center [333, 79] width 133 height 27
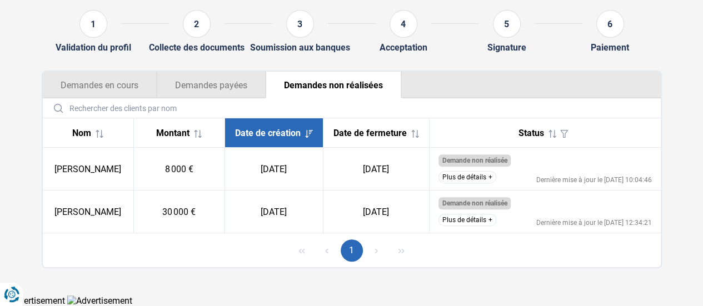
click at [114, 72] on button "Demandes en cours" at bounding box center [100, 85] width 114 height 27
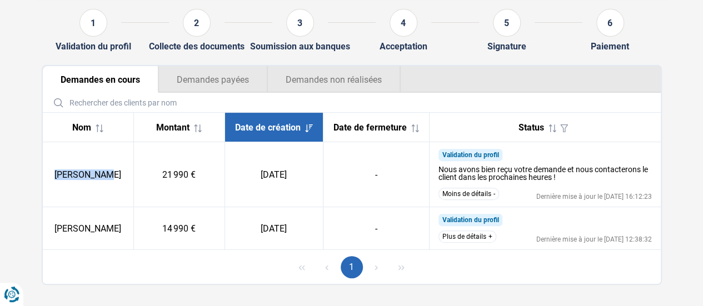
drag, startPoint x: 65, startPoint y: 178, endPoint x: 115, endPoint y: 181, distance: 50.0
click at [115, 181] on td "[PERSON_NAME]" at bounding box center [88, 174] width 91 height 65
click at [188, 194] on td "21 990 €" at bounding box center [178, 174] width 91 height 65
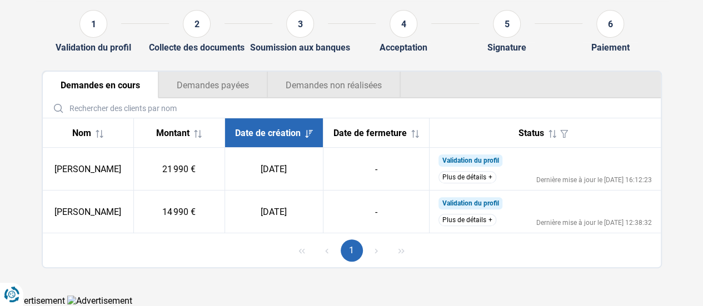
scroll to position [118, 0]
drag, startPoint x: 464, startPoint y: 176, endPoint x: 478, endPoint y: 177, distance: 13.9
click at [464, 176] on button "Plus de détails" at bounding box center [467, 177] width 58 height 12
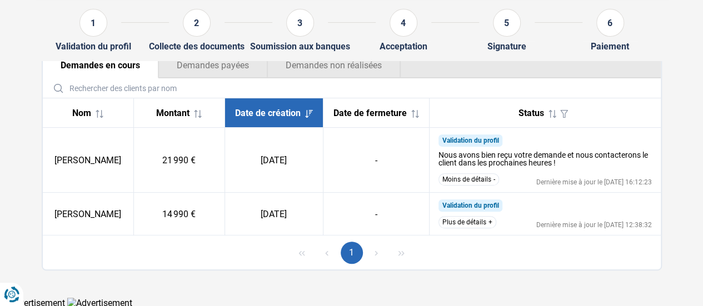
scroll to position [141, 0]
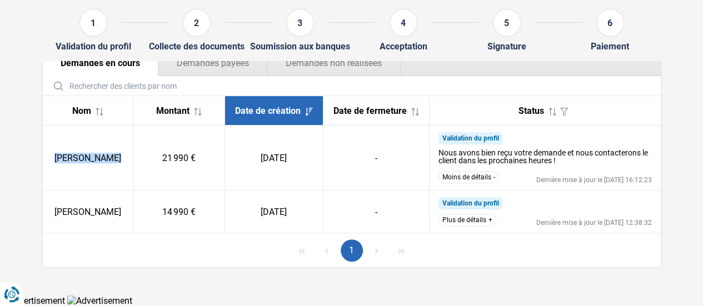
drag, startPoint x: 76, startPoint y: 158, endPoint x: 168, endPoint y: 163, distance: 92.9
click at [168, 163] on tr "Vasile Gînu 21 990 € 25/09/2025 - Validation du profil Nous avons bien reçu vot…" at bounding box center [352, 158] width 618 height 65
click at [169, 163] on td "21 990 €" at bounding box center [178, 158] width 91 height 65
click at [552, 111] on icon at bounding box center [552, 112] width 8 height 8
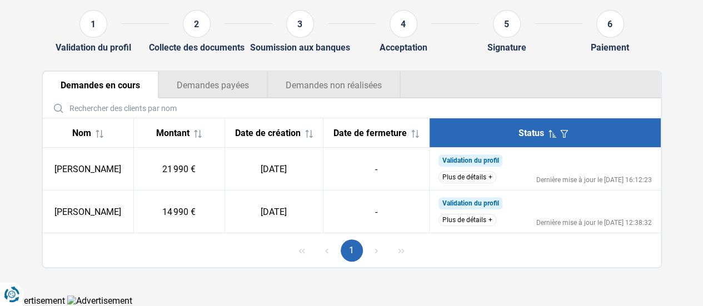
scroll to position [118, 0]
click at [554, 132] on icon at bounding box center [552, 134] width 8 height 8
drag, startPoint x: 78, startPoint y: 171, endPoint x: 122, endPoint y: 170, distance: 44.4
click at [122, 170] on td "[PERSON_NAME]" at bounding box center [88, 169] width 91 height 43
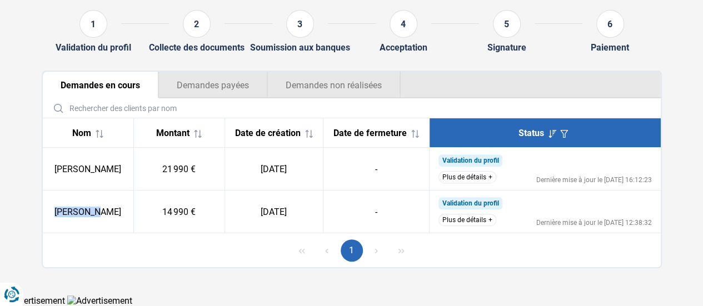
drag, startPoint x: 59, startPoint y: 203, endPoint x: 99, endPoint y: 208, distance: 40.9
click at [99, 208] on td "[PERSON_NAME]" at bounding box center [88, 212] width 91 height 43
click at [476, 218] on button "Plus de détails" at bounding box center [467, 220] width 58 height 12
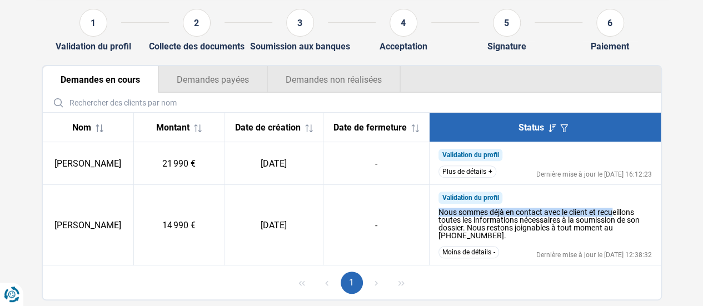
drag, startPoint x: 439, startPoint y: 218, endPoint x: 614, endPoint y: 216, distance: 175.0
click at [614, 216] on div "Nous sommes déjà en contact avec le client et recueillons toutes les informatio…" at bounding box center [544, 223] width 213 height 31
click at [584, 227] on div "Nous sommes déjà en contact avec le client et recueillons toutes les informatio…" at bounding box center [544, 223] width 213 height 31
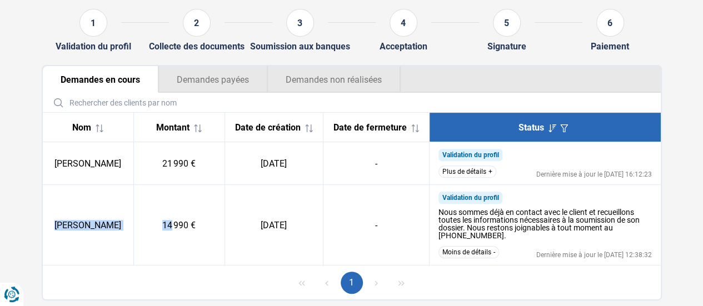
drag, startPoint x: 53, startPoint y: 222, endPoint x: 185, endPoint y: 244, distance: 133.6
click at [185, 244] on tr "Jose Fernandez El Mhail 14 990 € 24/09/2025 - Validation du profil Nous sommes …" at bounding box center [352, 225] width 618 height 81
click at [191, 245] on td "14 990 €" at bounding box center [178, 225] width 91 height 81
click at [347, 74] on button "Demandes non réalisées" at bounding box center [333, 79] width 133 height 27
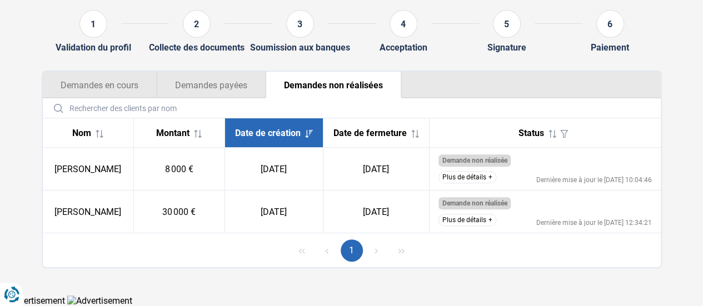
click at [117, 72] on button "Demandes en cours" at bounding box center [100, 85] width 114 height 27
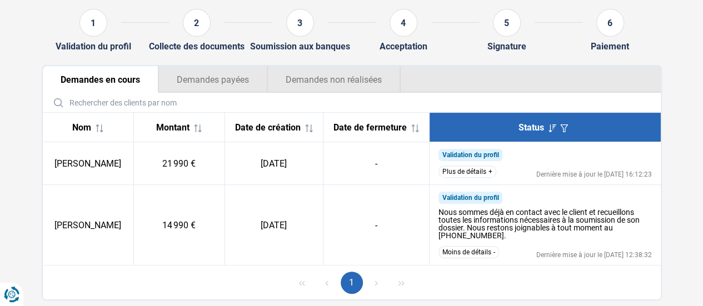
click at [336, 69] on button "Demandes non réalisées" at bounding box center [333, 79] width 133 height 27
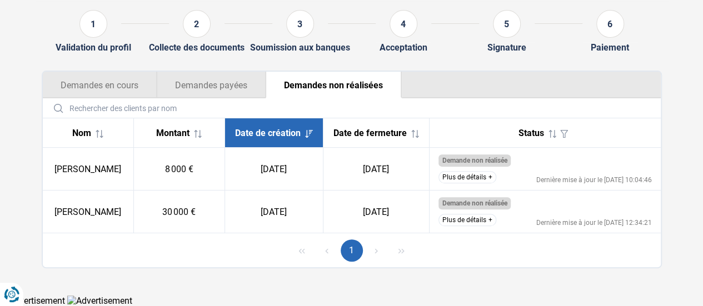
click at [133, 78] on button "Demandes en cours" at bounding box center [100, 85] width 114 height 27
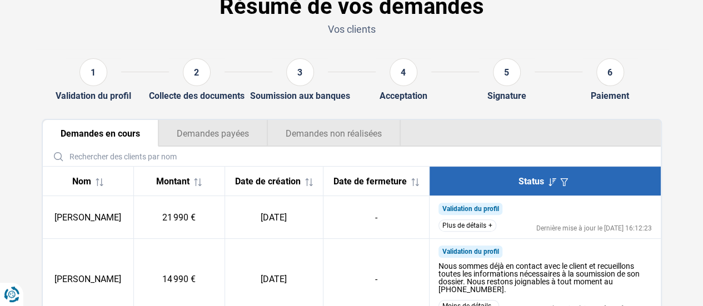
scroll to position [156, 0]
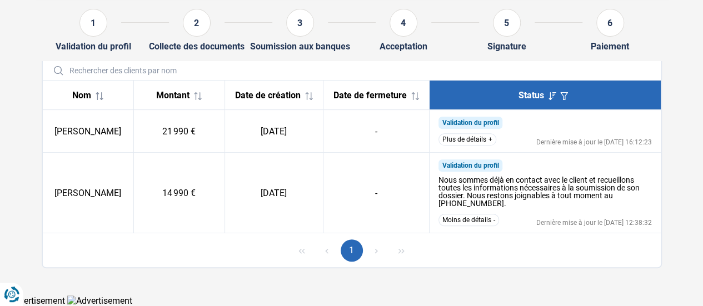
click at [466, 140] on button "Plus de détails" at bounding box center [467, 139] width 58 height 12
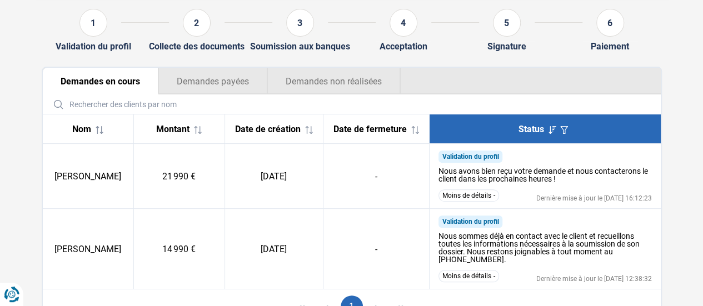
scroll to position [45, 0]
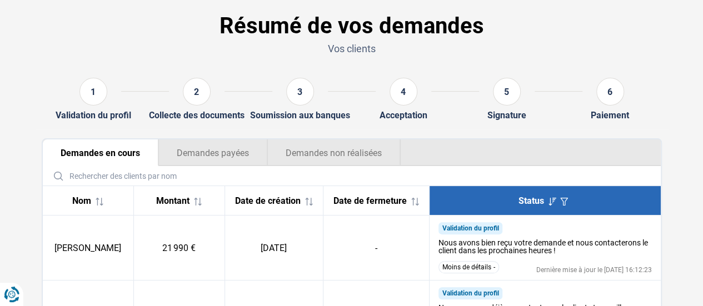
drag, startPoint x: 360, startPoint y: 167, endPoint x: 361, endPoint y: 141, distance: 26.7
click at [363, 163] on div "Demandes en cours Demandes payées Demandes non réalisées Nom Montant Date de cr…" at bounding box center [352, 267] width 620 height 258
click at [357, 127] on div "1 Validation du profil 2 Collecte des documents 3 Soumission aux banques 4 Acce…" at bounding box center [351, 99] width 633 height 61
click at [343, 153] on button "Demandes non réalisées" at bounding box center [333, 152] width 133 height 27
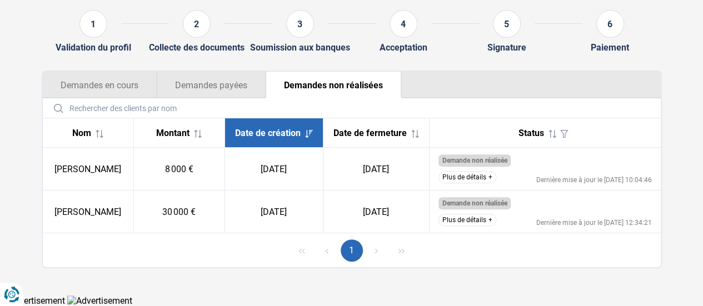
scroll to position [118, 0]
click at [467, 178] on button "Plus de détails" at bounding box center [467, 177] width 58 height 12
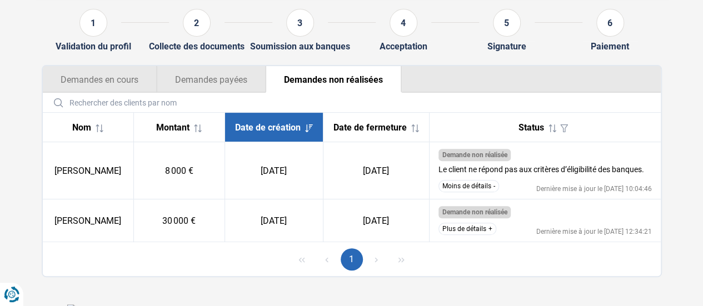
click at [454, 229] on button "Plus de détails" at bounding box center [467, 229] width 58 height 12
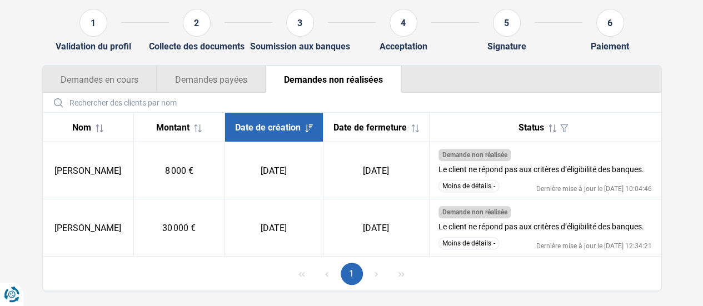
click at [111, 78] on button "Demandes en cours" at bounding box center [100, 79] width 114 height 27
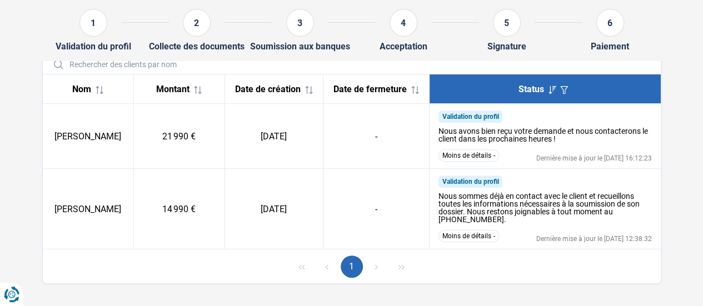
scroll to position [178, 0]
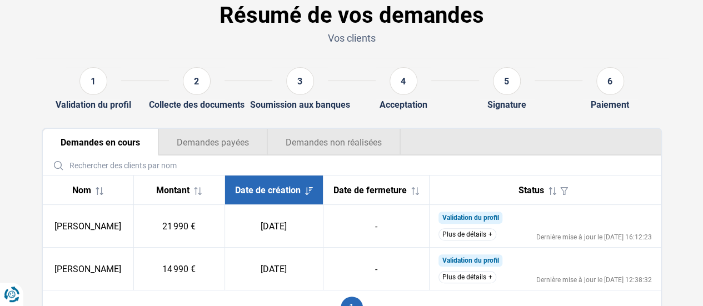
scroll to position [111, 0]
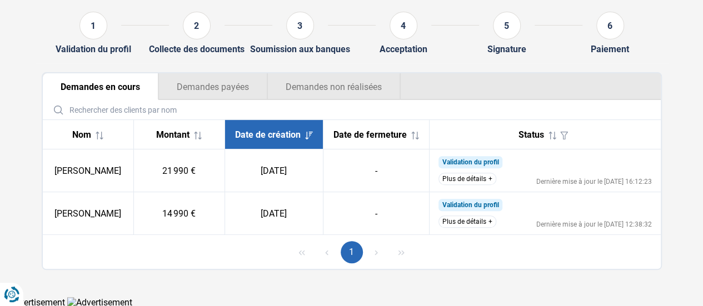
drag, startPoint x: 442, startPoint y: 185, endPoint x: 434, endPoint y: 185, distance: 7.8
click at [442, 185] on td "Validation du profil Nous avons bien reçu votre demande et nous contacterons le…" at bounding box center [544, 170] width 231 height 43
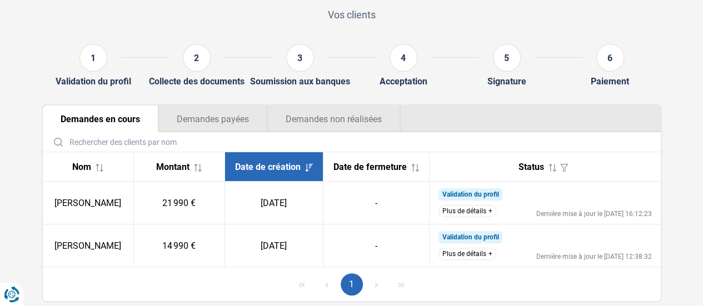
scroll to position [56, 0]
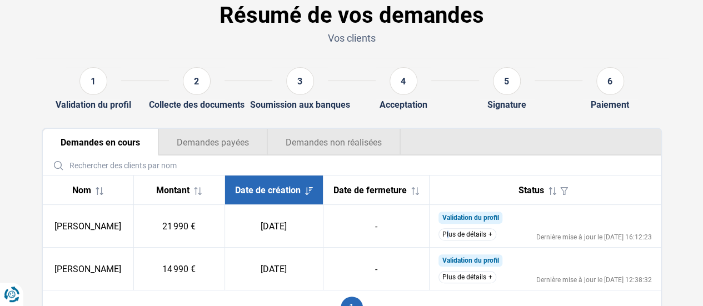
click at [448, 246] on td "Validation du profil Nous avons bien reçu votre demande et nous contacterons le…" at bounding box center [544, 226] width 231 height 43
click at [448, 241] on button "Plus de détails" at bounding box center [467, 234] width 58 height 12
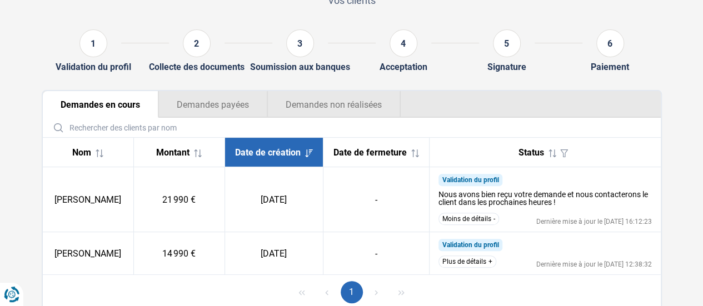
scroll to position [111, 0]
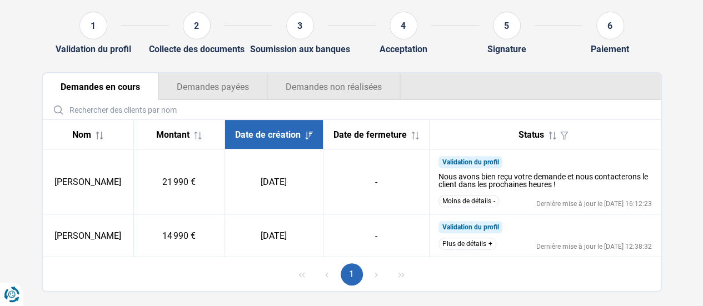
click at [354, 69] on div "Résumé de vos demandes Vos clients 1 Validation du profil 2 Collecte des docume…" at bounding box center [351, 115] width 633 height 354
click at [349, 94] on button "Demandes non réalisées" at bounding box center [333, 86] width 133 height 27
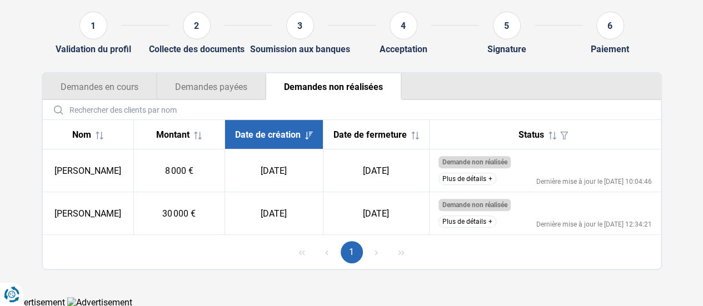
click at [100, 90] on button "Demandes en cours" at bounding box center [100, 86] width 114 height 27
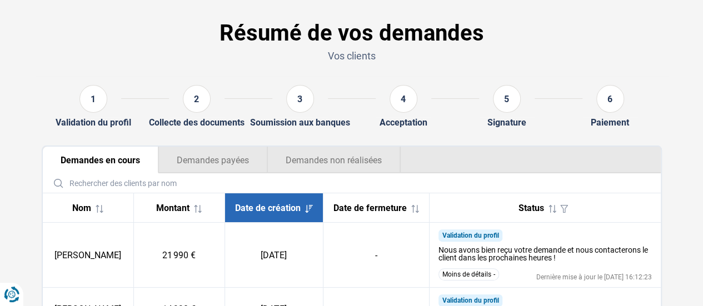
scroll to position [29, 0]
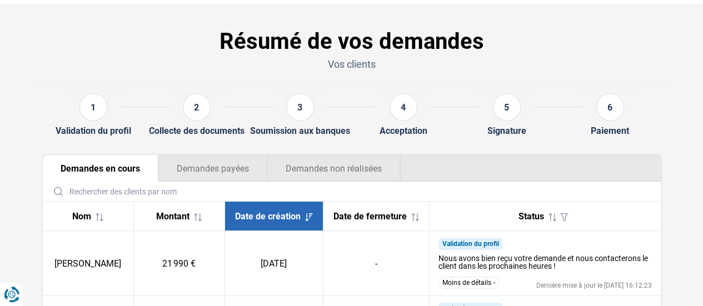
click at [370, 176] on button "Demandes non réalisées" at bounding box center [333, 168] width 133 height 27
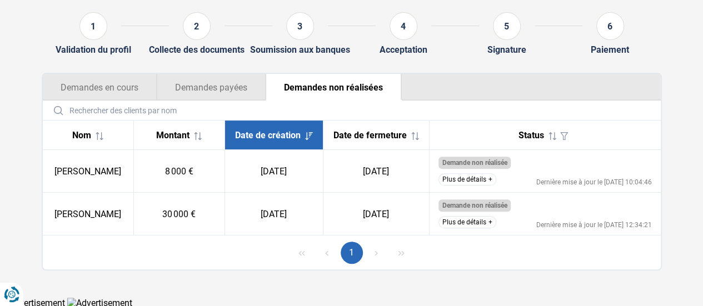
scroll to position [118, 0]
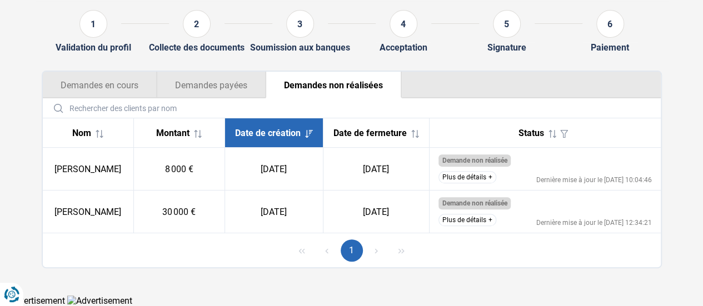
click at [101, 81] on button "Demandes en cours" at bounding box center [100, 85] width 114 height 27
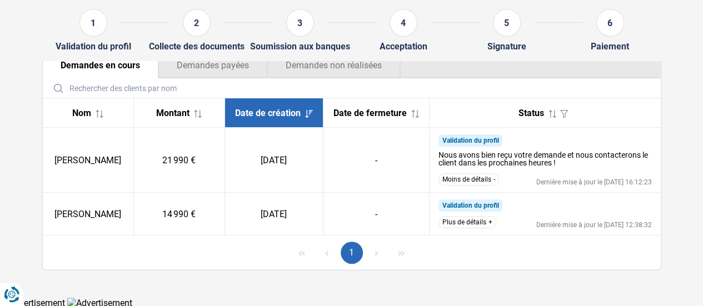
scroll to position [141, 0]
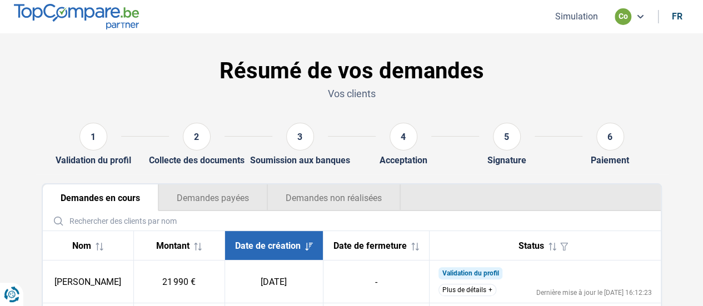
click at [99, 14] on img at bounding box center [76, 16] width 125 height 25
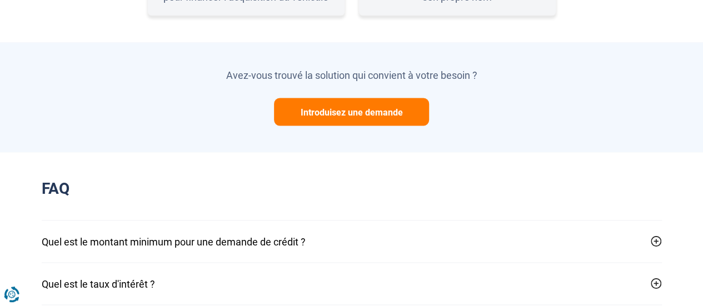
scroll to position [1151, 0]
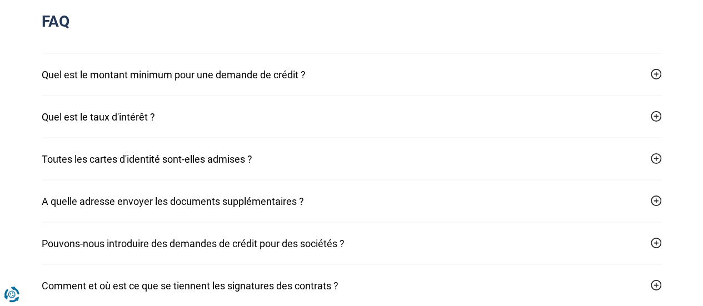
click at [169, 181] on button "A quelle adresse envoyer les documents supplémentaires ?" at bounding box center [352, 202] width 620 height 42
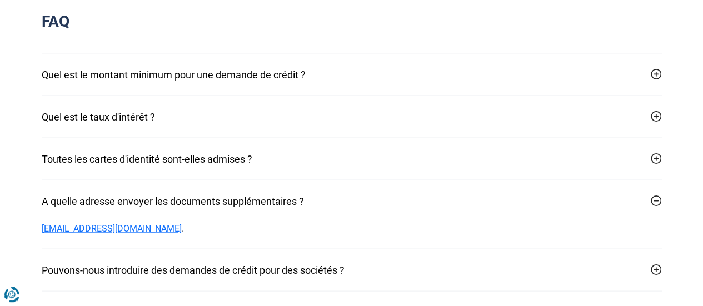
click at [42, 181] on button "A quelle adresse envoyer les documents supplémentaires ?" at bounding box center [352, 202] width 620 height 42
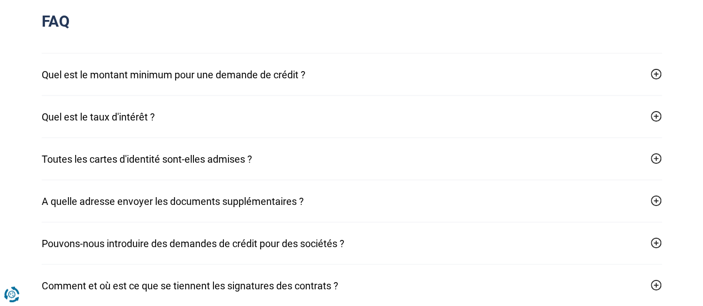
click at [145, 223] on button "Pouvons-nous introduire des demandes de crédit pour des sociétés ?" at bounding box center [352, 244] width 620 height 42
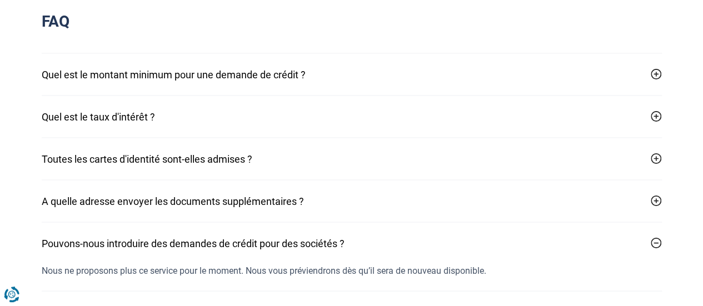
click at [142, 193] on button "A quelle adresse envoyer les documents supplémentaires ?" at bounding box center [352, 202] width 620 height 42
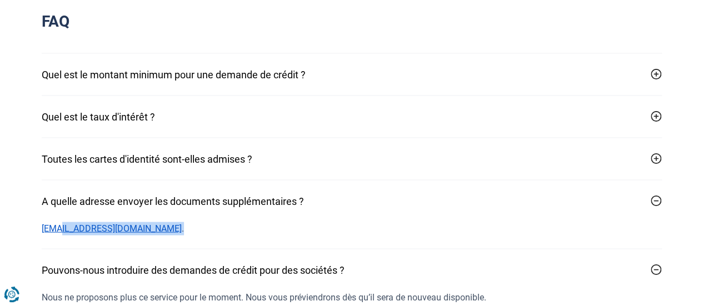
drag, startPoint x: 140, startPoint y: 217, endPoint x: 56, endPoint y: 211, distance: 84.7
click at [56, 222] on div "[EMAIL_ADDRESS][DOMAIN_NAME] ." at bounding box center [352, 235] width 620 height 27
drag, startPoint x: 40, startPoint y: 212, endPoint x: 123, endPoint y: 212, distance: 83.3
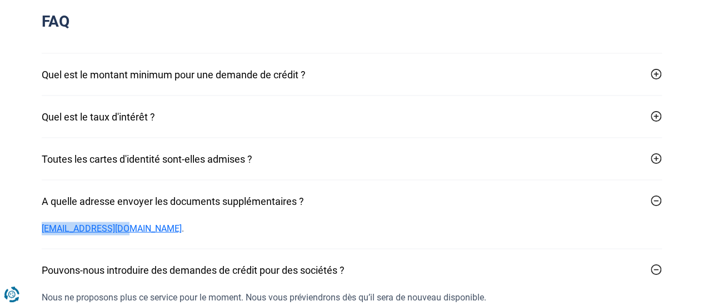
copy link "[EMAIL_ADDRESS][DOMAIN_NAME]"
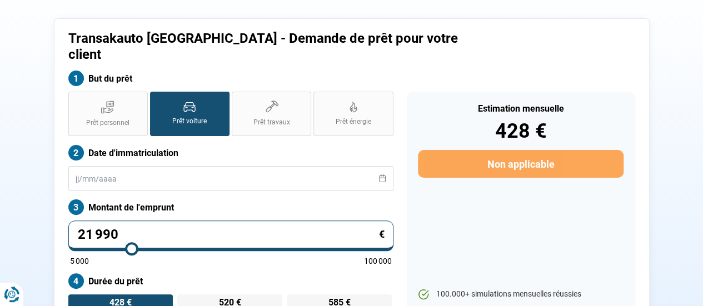
scroll to position [0, 0]
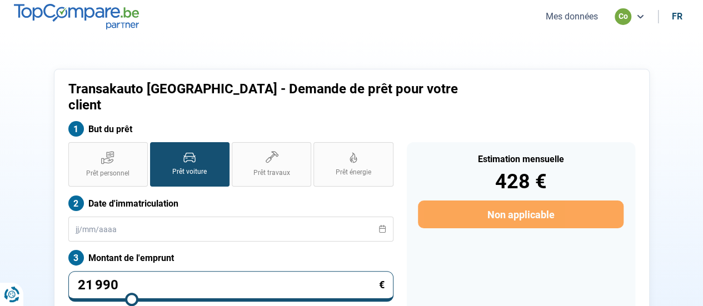
click at [582, 17] on button "Mes données" at bounding box center [571, 17] width 59 height 12
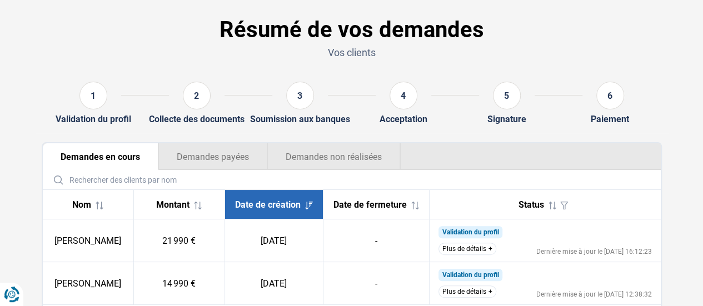
scroll to position [111, 0]
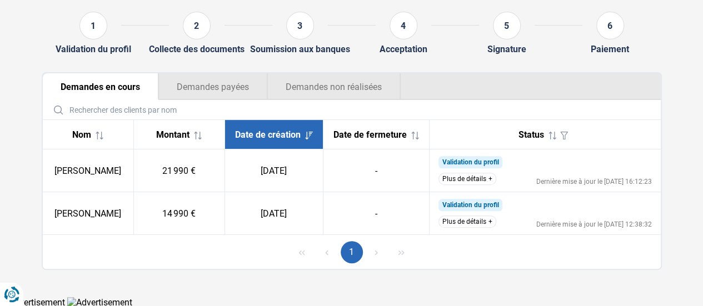
drag, startPoint x: 59, startPoint y: 214, endPoint x: 148, endPoint y: 229, distance: 90.2
click at [134, 233] on td "[PERSON_NAME]" at bounding box center [88, 213] width 91 height 43
copy td "[PERSON_NAME]"
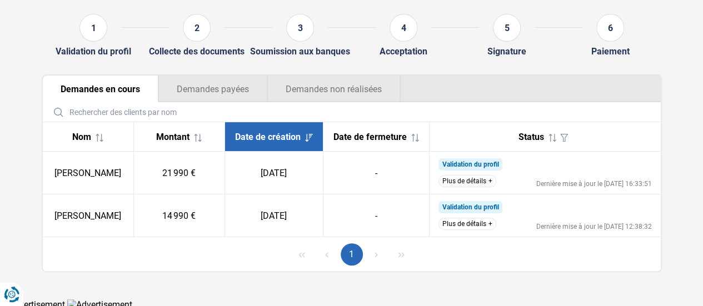
scroll to position [118, 0]
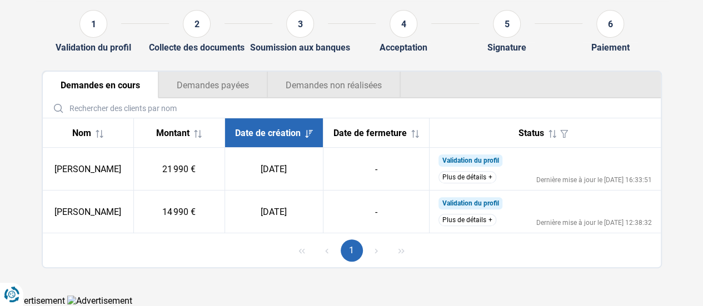
click at [452, 183] on button "Plus de détails" at bounding box center [467, 177] width 58 height 12
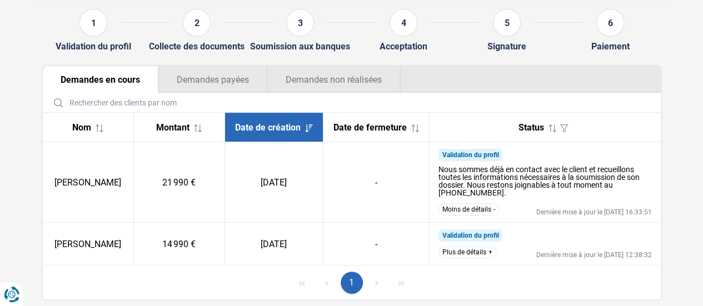
click at [450, 258] on button "Plus de détails" at bounding box center [467, 252] width 58 height 12
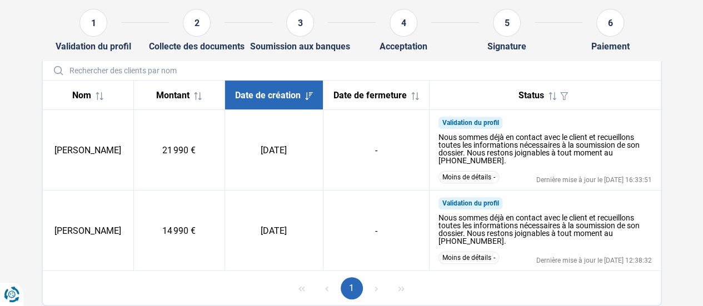
scroll to position [174, 0]
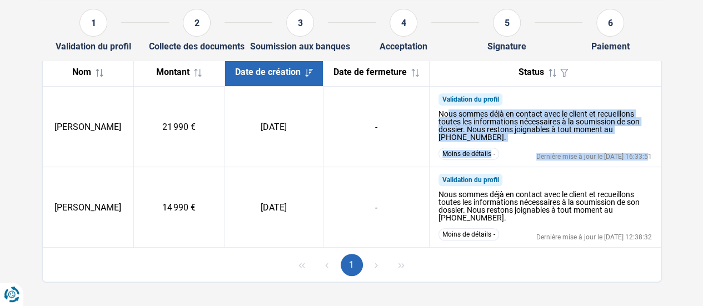
drag, startPoint x: 449, startPoint y: 116, endPoint x: 635, endPoint y: 162, distance: 191.1
click at [635, 162] on td "Validation du profil Nous sommes déjà en contact avec le client et recueillons …" at bounding box center [544, 127] width 231 height 81
click at [627, 138] on div "Nous sommes déjà en contact avec le client et recueillons toutes les informatio…" at bounding box center [544, 125] width 213 height 31
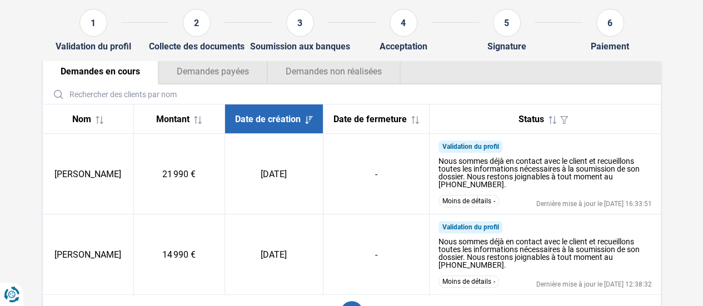
scroll to position [63, 0]
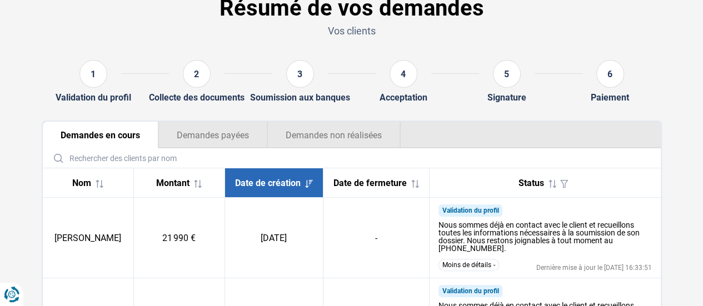
click at [354, 144] on button "Demandes non réalisées" at bounding box center [333, 135] width 133 height 27
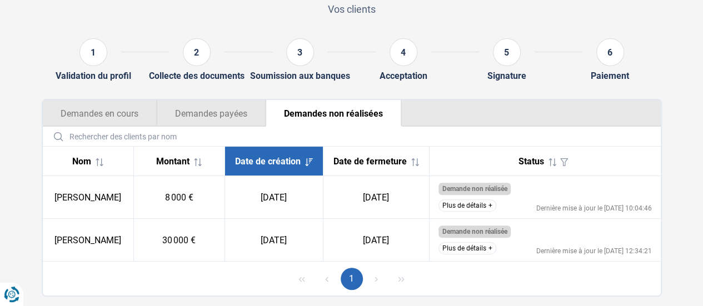
scroll to position [118, 0]
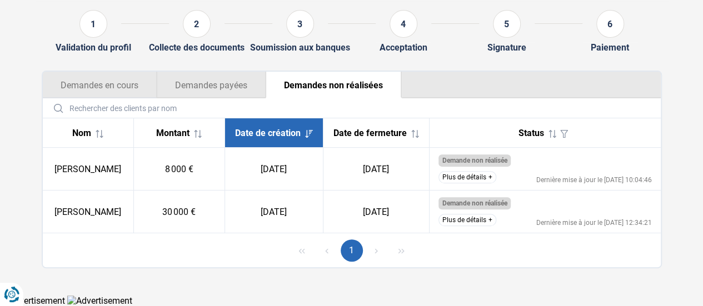
drag, startPoint x: 132, startPoint y: 87, endPoint x: 433, endPoint y: 87, distance: 301.6
click at [140, 84] on button "Demandes en cours" at bounding box center [100, 85] width 114 height 27
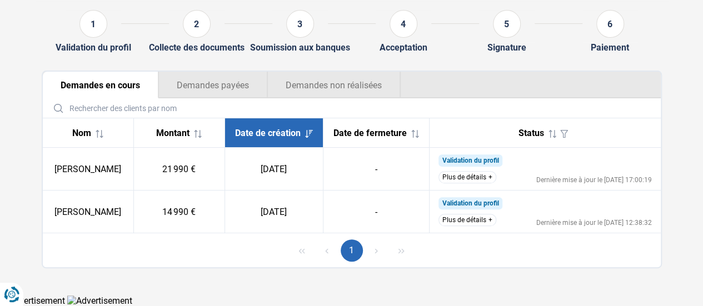
scroll to position [118, 0]
click at [459, 171] on td "Validation du profil Nous sommes déjà en contact avec le client et recueillons …" at bounding box center [544, 169] width 231 height 43
click at [461, 173] on button "Plus de détails" at bounding box center [467, 177] width 58 height 12
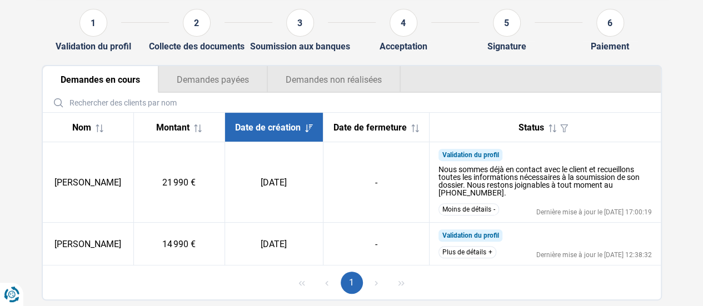
click at [474, 258] on button "Plus de détails" at bounding box center [467, 252] width 58 height 12
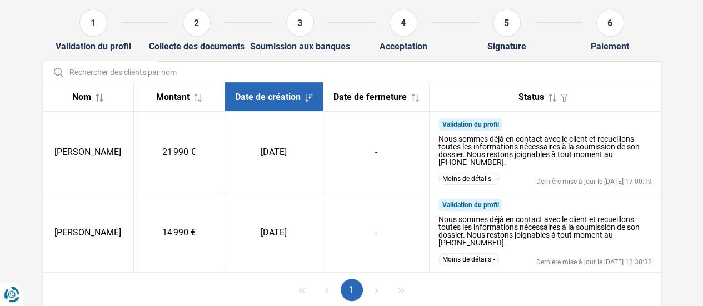
scroll to position [194, 0]
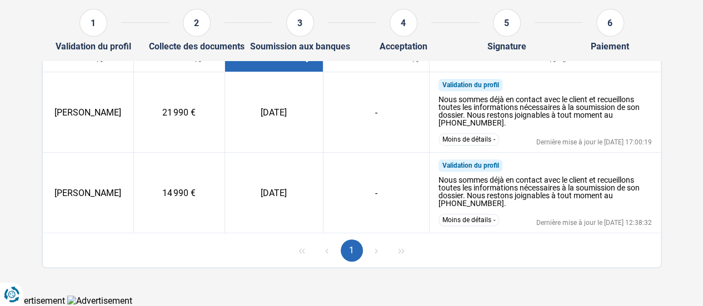
drag, startPoint x: 650, startPoint y: 144, endPoint x: 571, endPoint y: 144, distance: 78.9
click at [571, 144] on div "Dernière mise à jour le [DATE] 17:00:19" at bounding box center [594, 142] width 116 height 7
click at [571, 144] on div "Dernière mise à jour le 25/09/2025 17:00:19" at bounding box center [594, 142] width 116 height 7
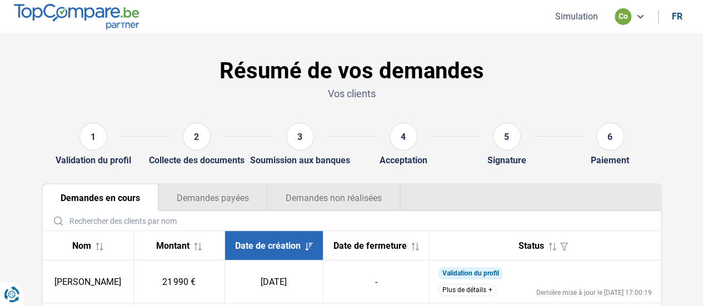
scroll to position [118, 0]
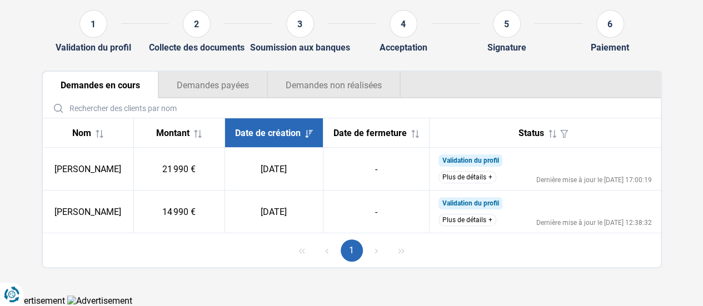
click at [325, 72] on button "Demandes non réalisées" at bounding box center [333, 85] width 133 height 27
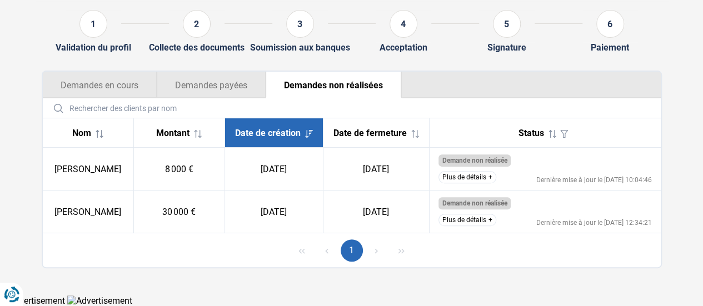
click at [124, 84] on button "Demandes en cours" at bounding box center [100, 85] width 114 height 27
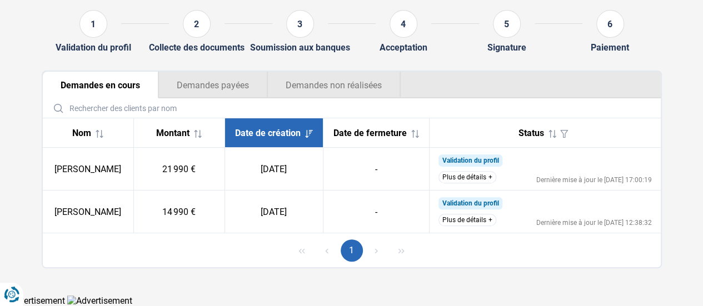
click at [480, 182] on button "Plus de détails" at bounding box center [467, 177] width 58 height 12
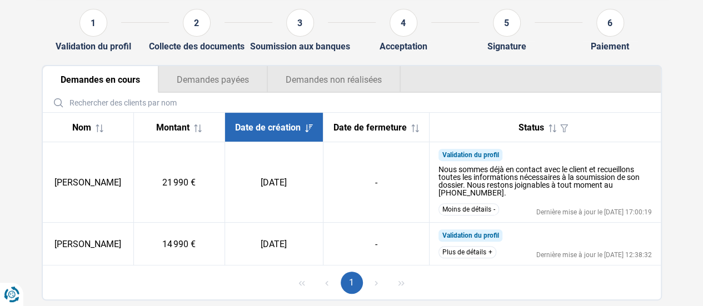
click at [466, 258] on button "Plus de détails" at bounding box center [467, 252] width 58 height 12
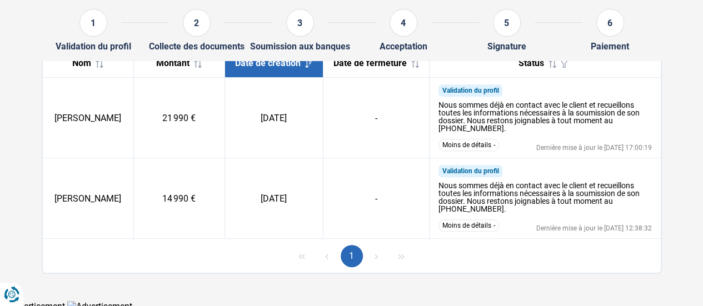
scroll to position [193, 0]
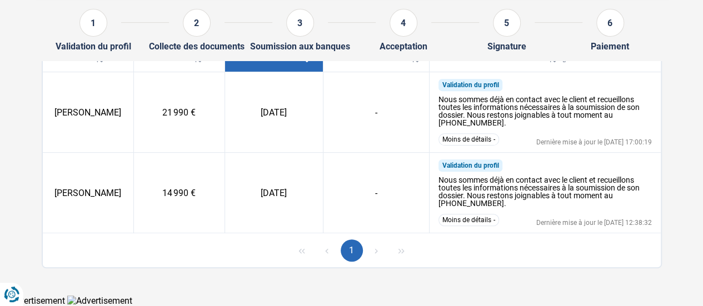
click at [347, 245] on button "1" at bounding box center [352, 250] width 22 height 22
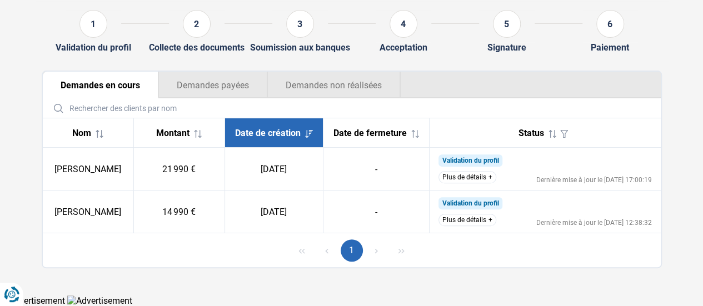
click at [469, 174] on button "Plus de détails" at bounding box center [467, 177] width 58 height 12
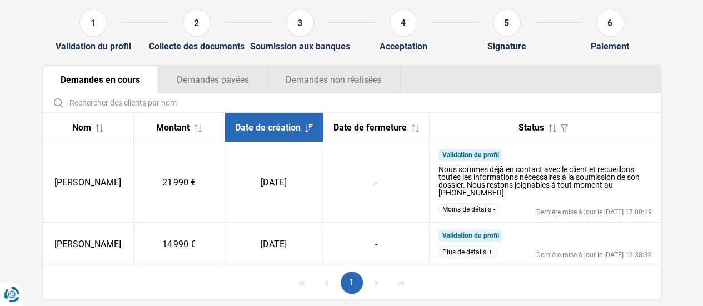
click at [467, 253] on button "Plus de détails" at bounding box center [467, 252] width 58 height 12
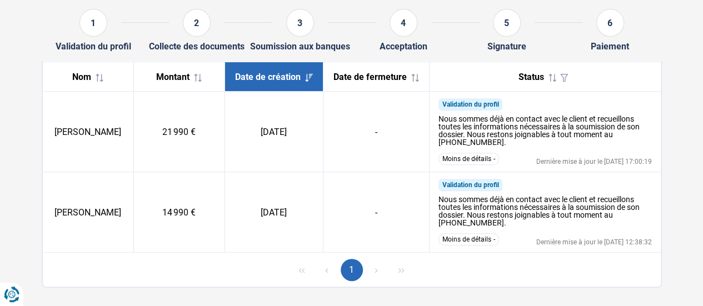
scroll to position [194, 0]
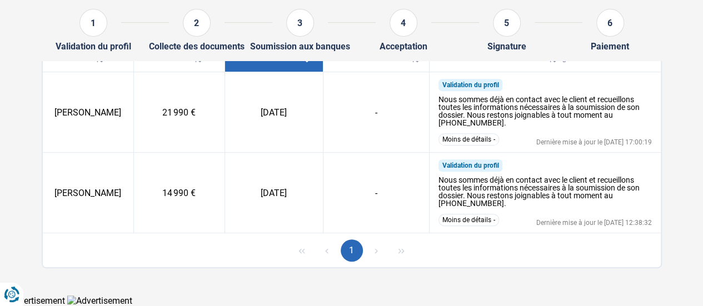
click at [673, 282] on section "Résumé de vos demandes Vos clients 1 Validation du profil 2 Collecte des docume…" at bounding box center [351, 70] width 703 height 450
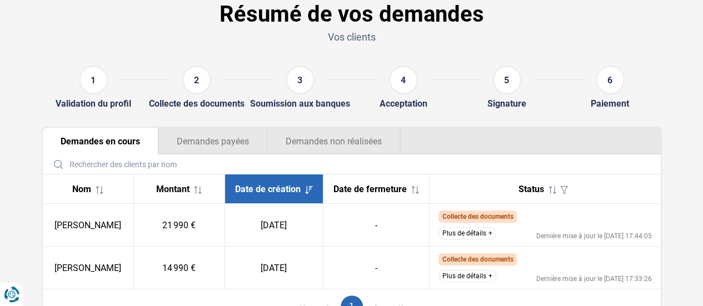
scroll to position [111, 0]
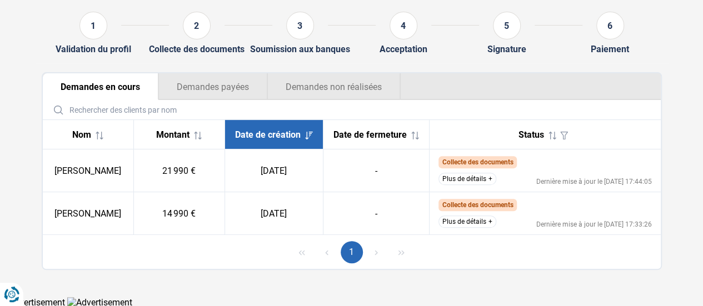
click at [476, 166] on span "Collecte des documents" at bounding box center [477, 162] width 71 height 8
click at [477, 185] on button "Plus de détails" at bounding box center [467, 179] width 58 height 12
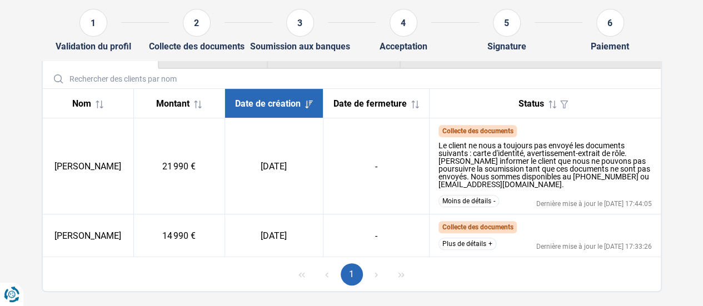
scroll to position [167, 0]
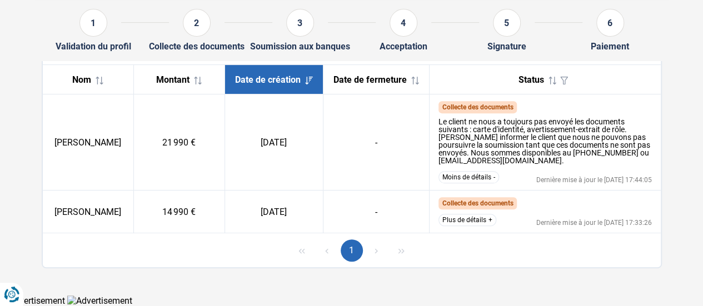
click at [476, 221] on button "Plus de détails" at bounding box center [467, 220] width 58 height 12
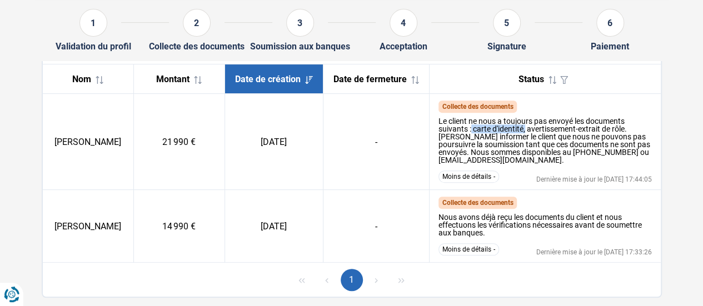
drag, startPoint x: 471, startPoint y: 136, endPoint x: 525, endPoint y: 136, distance: 53.9
click at [525, 136] on div "Le client ne nous a toujours pas envoyé les documents suivants : carte d'identi…" at bounding box center [544, 140] width 213 height 47
click at [545, 141] on div "Le client ne nous a toujours pas envoyé les documents suivants : carte d'identi…" at bounding box center [544, 140] width 213 height 47
click at [401, 79] on span "Date de fermeture" at bounding box center [369, 79] width 73 height 11
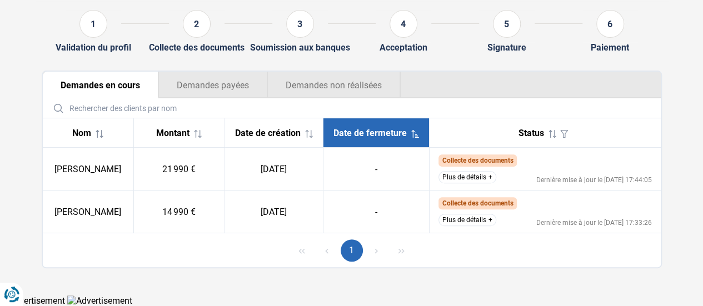
click at [319, 106] on input "text" at bounding box center [351, 107] width 609 height 19
click at [324, 85] on button "Demandes non réalisées" at bounding box center [333, 85] width 133 height 27
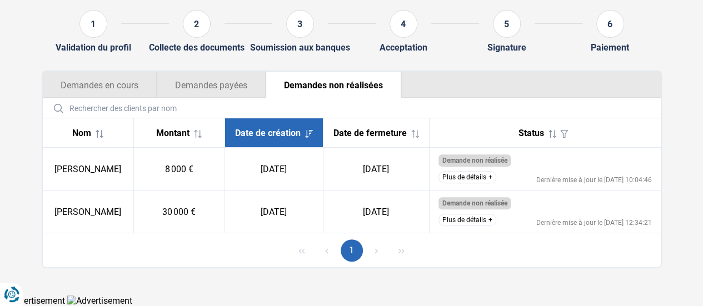
click at [109, 72] on button "Demandes en cours" at bounding box center [100, 85] width 114 height 27
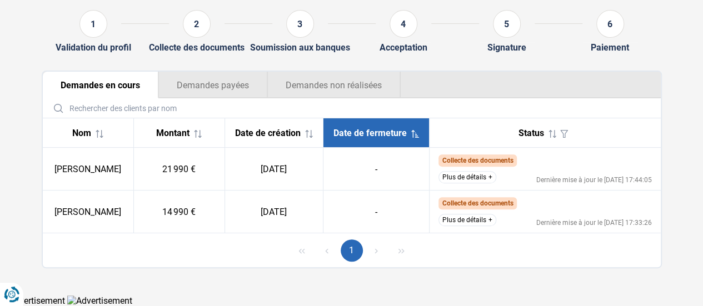
click at [458, 225] on button "Plus de détails" at bounding box center [467, 220] width 58 height 12
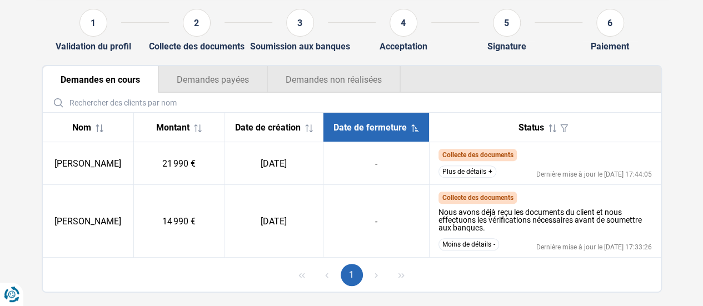
drag, startPoint x: 479, startPoint y: 188, endPoint x: 481, endPoint y: 183, distance: 5.8
click at [479, 185] on td "Collecte des documents Le client ne nous a toujours pas envoyé les documents su…" at bounding box center [544, 163] width 231 height 43
click at [482, 177] on button "Plus de détails" at bounding box center [467, 172] width 58 height 12
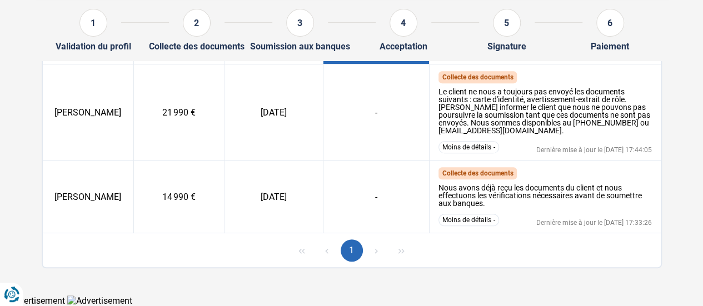
scroll to position [202, 0]
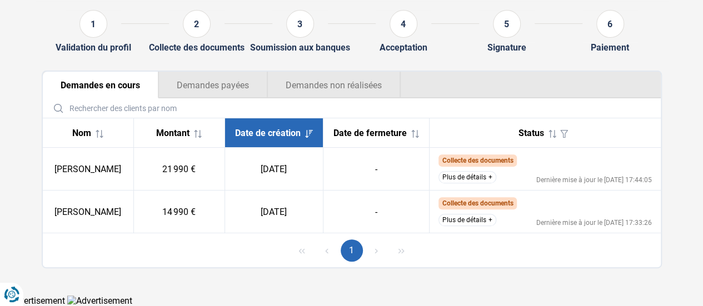
scroll to position [118, 0]
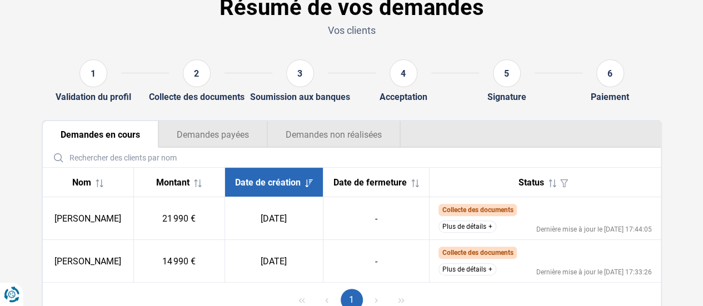
scroll to position [118, 0]
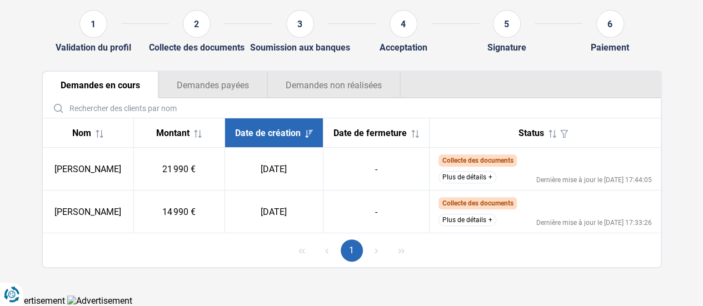
click at [482, 180] on button "Plus de détails" at bounding box center [467, 177] width 58 height 12
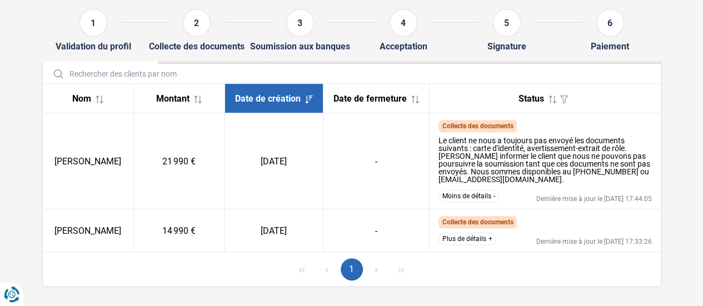
scroll to position [172, 0]
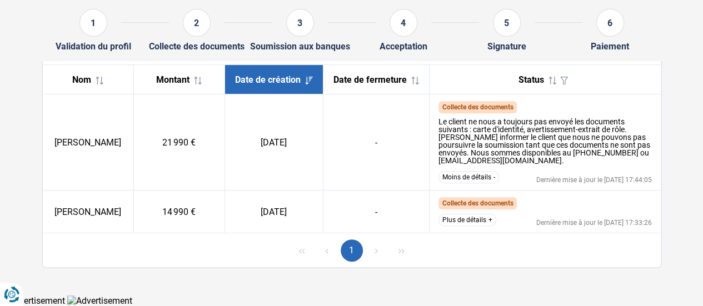
click at [480, 232] on td "Collecte des documents Nous avons déjà reçu les documents du client et nous eff…" at bounding box center [544, 212] width 231 height 43
click at [466, 222] on button "Plus de détails" at bounding box center [467, 220] width 58 height 12
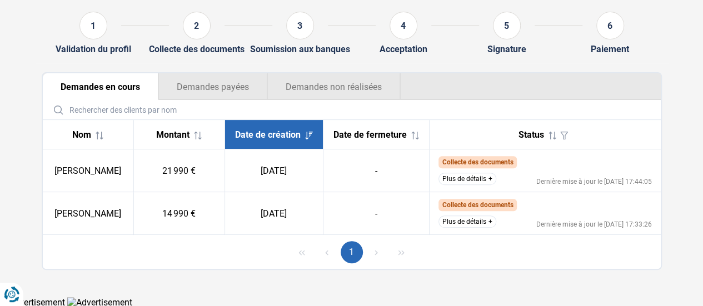
scroll to position [118, 0]
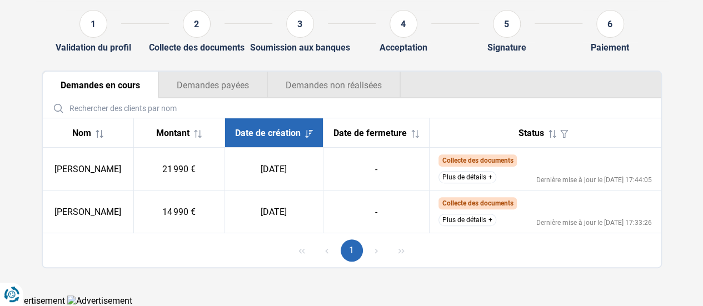
click at [480, 221] on button "Plus de détails" at bounding box center [467, 220] width 58 height 12
